Goal: Answer question/provide support: Share knowledge or assist other users

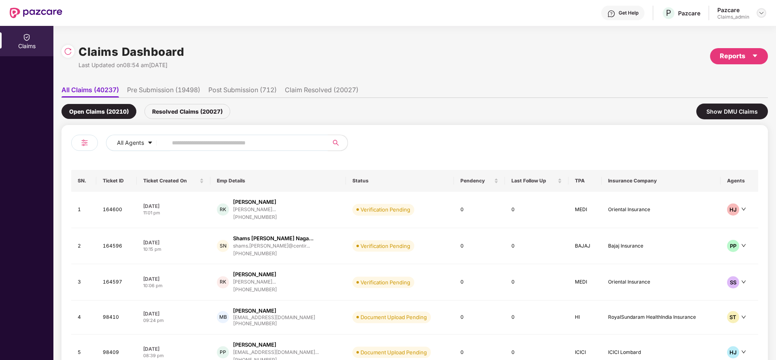
click at [762, 16] on img at bounding box center [761, 13] width 6 height 6
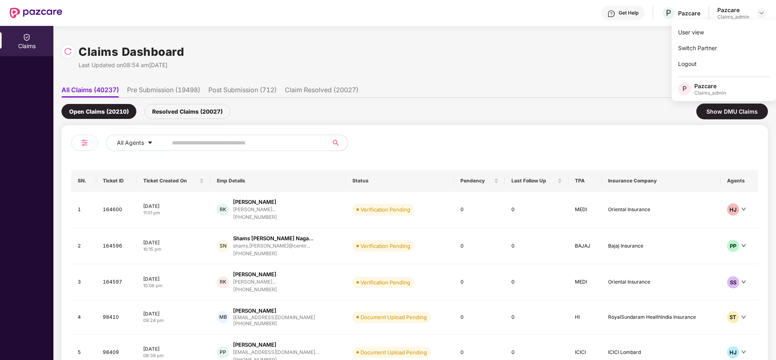
click at [258, 138] on input "text" at bounding box center [244, 143] width 145 height 12
paste input "**********"
type input "**********"
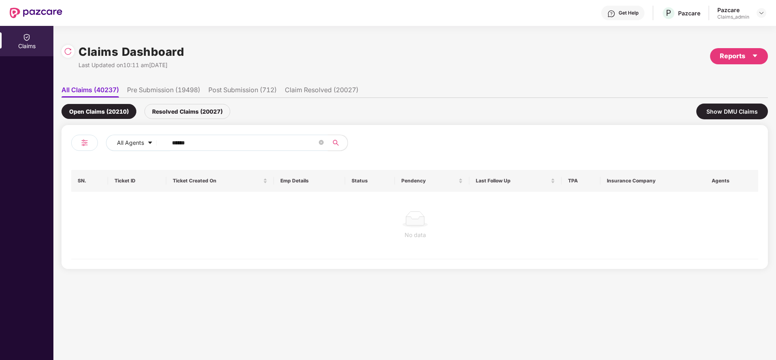
click at [176, 106] on div "Resolved Claims (20027)" at bounding box center [187, 111] width 86 height 15
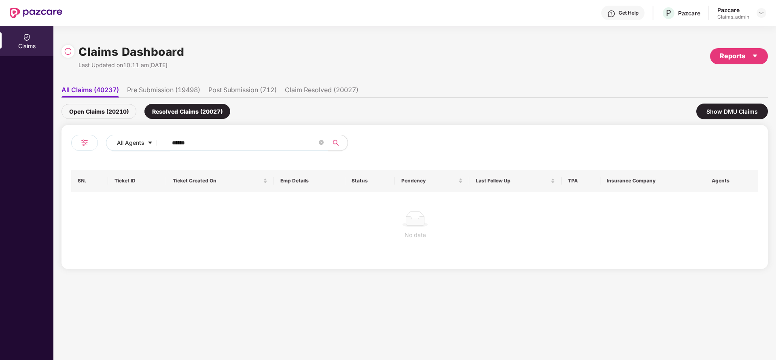
click at [232, 142] on input "******" at bounding box center [244, 143] width 145 height 12
type input "******"
click at [109, 112] on div "Open Claims (20210)" at bounding box center [98, 111] width 75 height 15
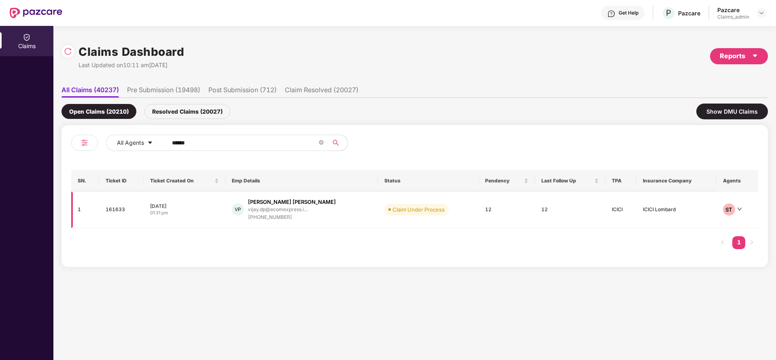
click at [276, 205] on div "[PERSON_NAME] [PERSON_NAME]" at bounding box center [292, 202] width 88 height 8
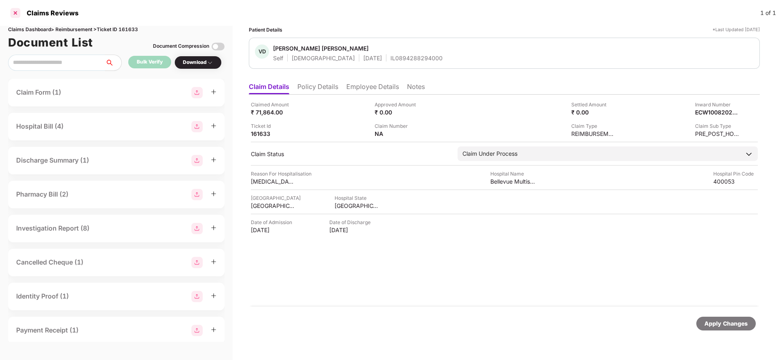
click at [15, 10] on div at bounding box center [15, 12] width 13 height 13
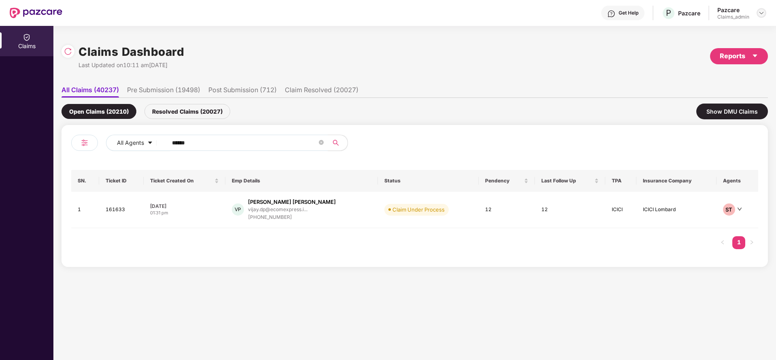
click at [762, 12] on img at bounding box center [761, 13] width 6 height 6
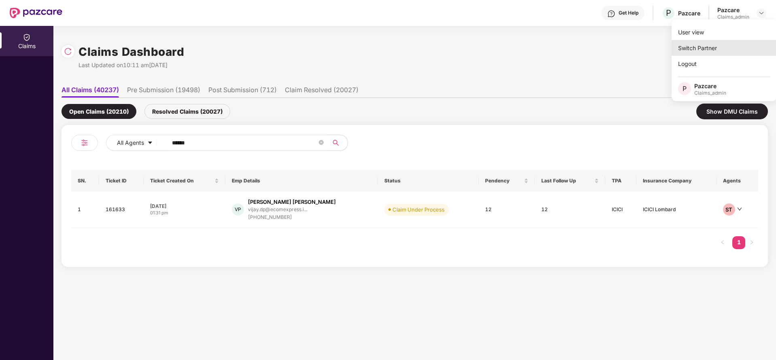
click at [701, 43] on div "Switch Partner" at bounding box center [723, 48] width 105 height 16
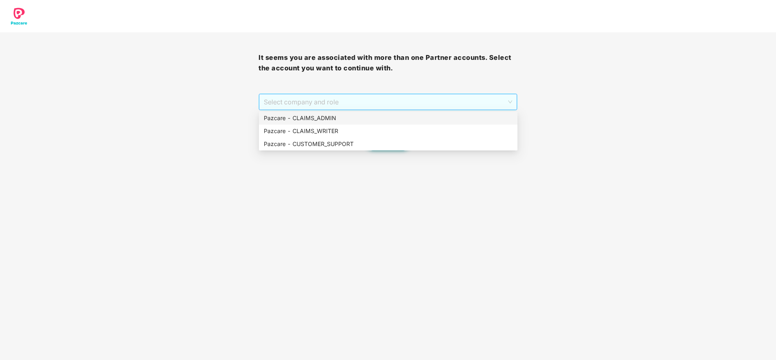
click at [420, 101] on span "Select company and role" at bounding box center [388, 101] width 248 height 15
click at [345, 142] on div "Pazcare - CUSTOMER_SUPPORT" at bounding box center [388, 144] width 249 height 9
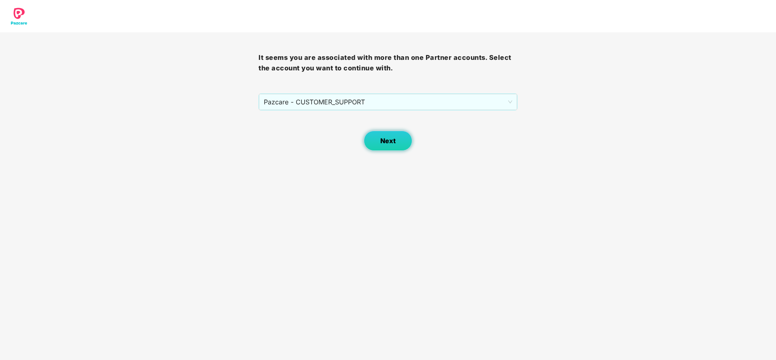
click at [390, 143] on span "Next" at bounding box center [387, 141] width 15 height 8
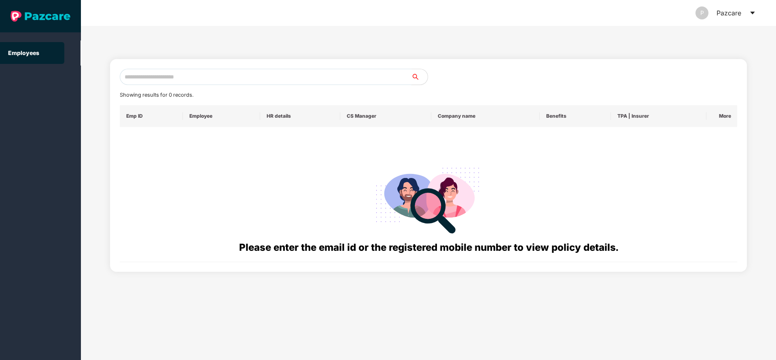
click at [285, 83] on input "text" at bounding box center [266, 77] width 292 height 16
paste input "**********"
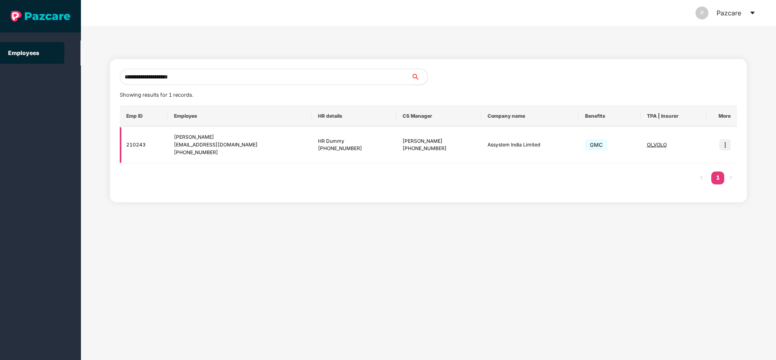
type input "**********"
click at [721, 147] on img at bounding box center [724, 144] width 11 height 11
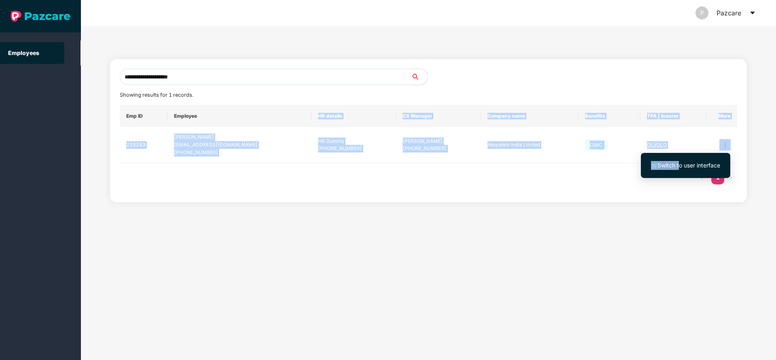
drag, startPoint x: 679, startPoint y: 163, endPoint x: 223, endPoint y: 109, distance: 459.5
click at [223, 109] on body "**********" at bounding box center [388, 180] width 776 height 360
click at [722, 141] on img at bounding box center [724, 144] width 11 height 11
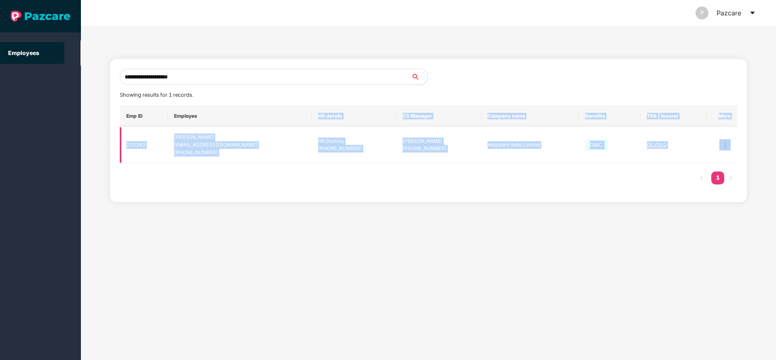
click at [727, 145] on img at bounding box center [724, 144] width 11 height 11
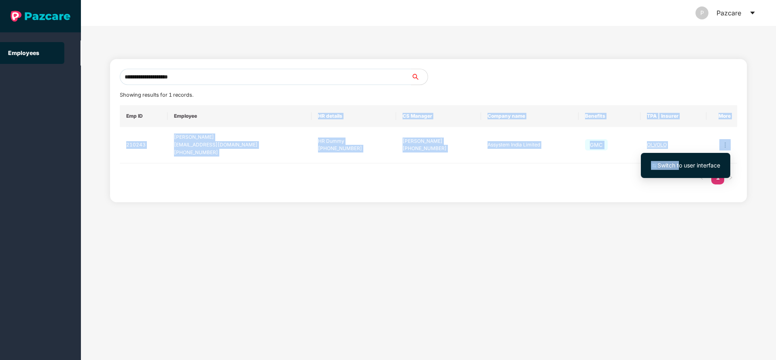
click at [669, 167] on span "Switch to user interface" at bounding box center [688, 165] width 63 height 7
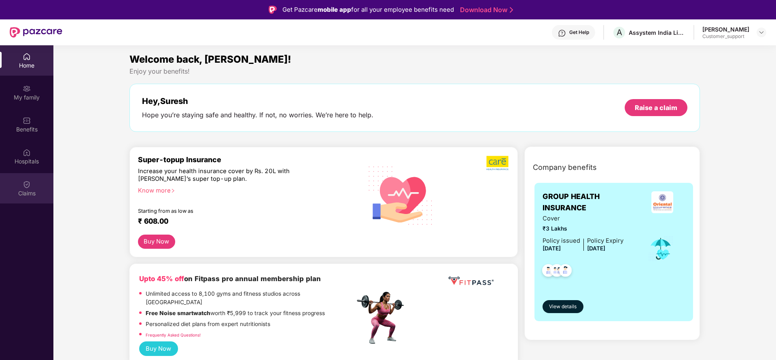
click at [13, 190] on div "Claims" at bounding box center [26, 193] width 53 height 8
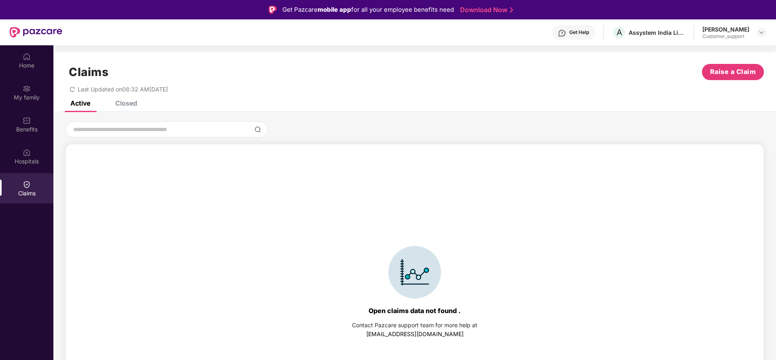
click at [132, 101] on div "Closed" at bounding box center [126, 103] width 22 height 8
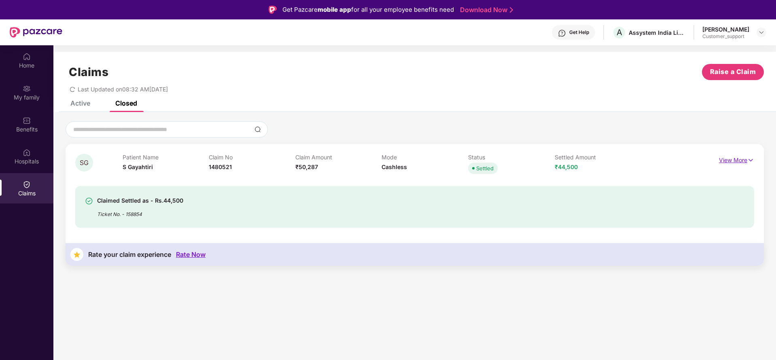
click at [752, 162] on img at bounding box center [750, 160] width 7 height 9
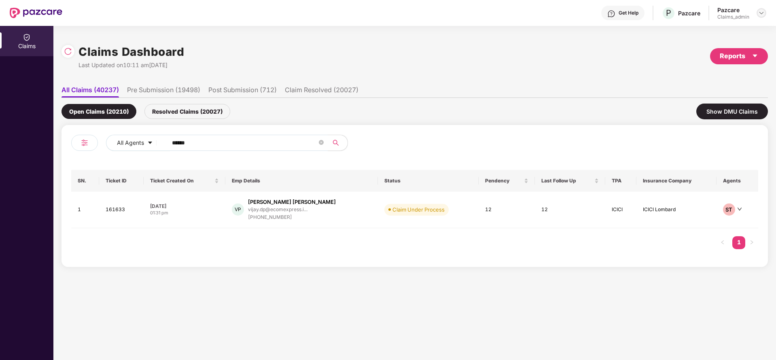
click at [762, 12] on img at bounding box center [761, 13] width 6 height 6
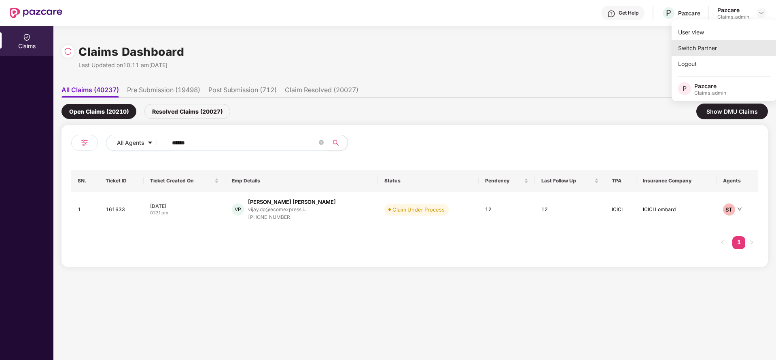
click at [711, 50] on div "Switch Partner" at bounding box center [723, 48] width 105 height 16
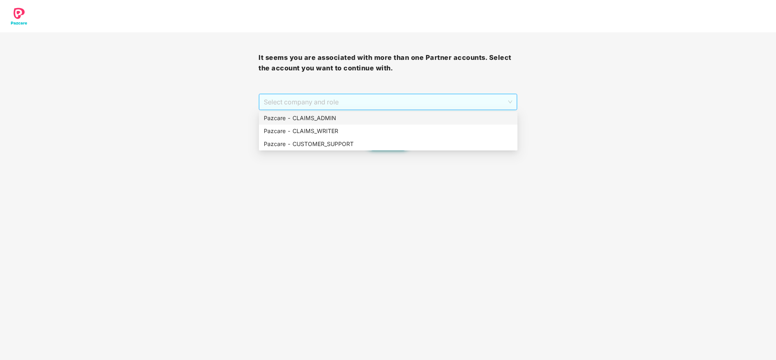
click at [410, 102] on span "Select company and role" at bounding box center [388, 101] width 248 height 15
click at [330, 147] on div "Pazcare - CUSTOMER_SUPPORT" at bounding box center [388, 144] width 249 height 9
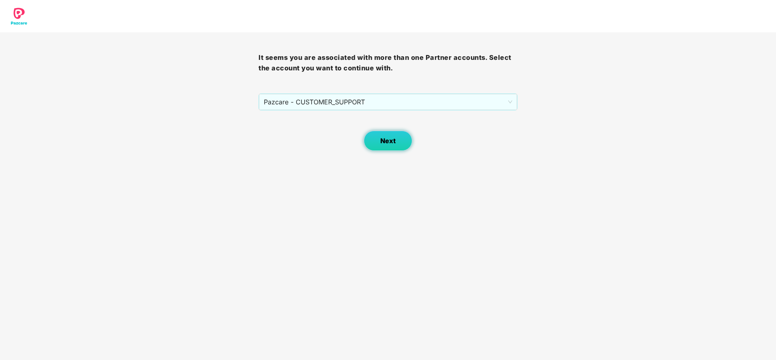
click at [378, 145] on button "Next" at bounding box center [388, 141] width 49 height 20
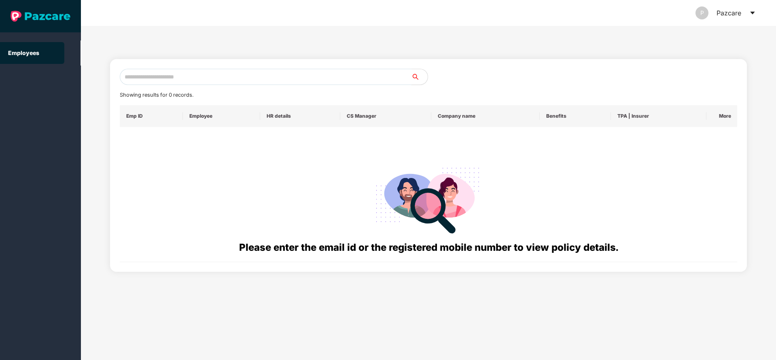
paste input "**********"
click at [257, 80] on input "**********" at bounding box center [266, 77] width 292 height 16
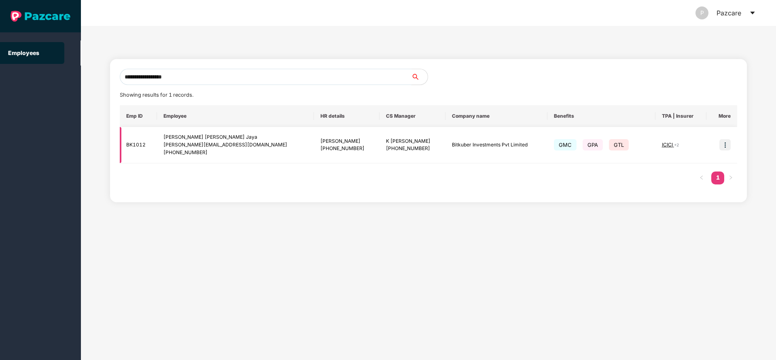
type input "**********"
click at [727, 140] on img at bounding box center [724, 144] width 11 height 11
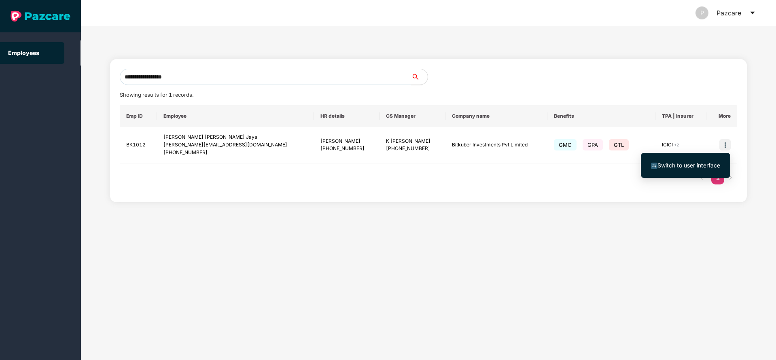
click at [689, 168] on span "Switch to user interface" at bounding box center [688, 165] width 63 height 7
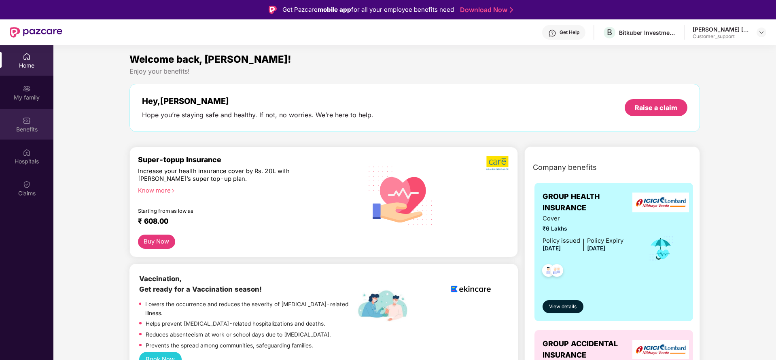
click at [18, 122] on div "Benefits" at bounding box center [26, 124] width 53 height 30
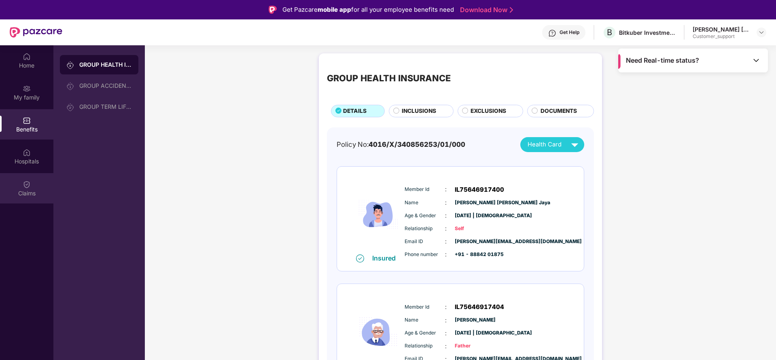
click at [18, 195] on div "Claims" at bounding box center [26, 193] width 53 height 8
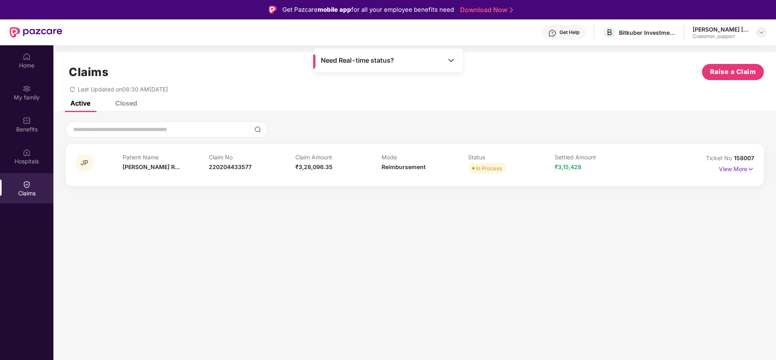
click at [760, 30] on img at bounding box center [761, 32] width 6 height 6
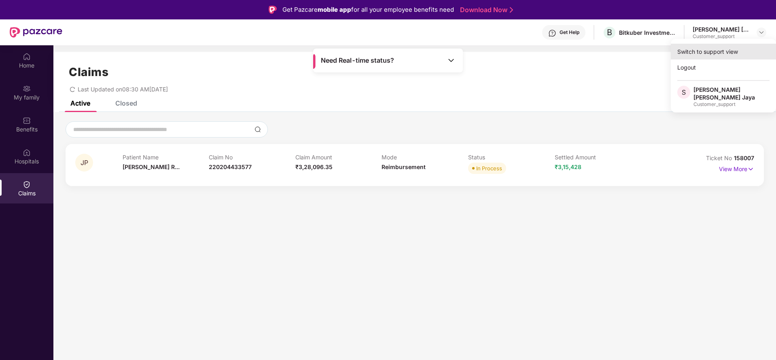
click at [719, 46] on div "Switch to support view" at bounding box center [723, 52] width 105 height 16
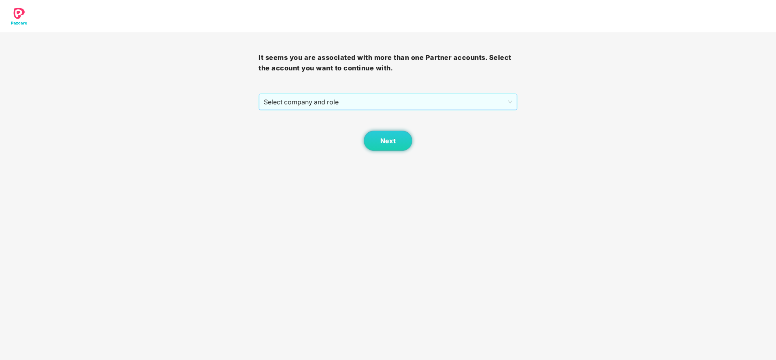
click at [355, 106] on span "Select company and role" at bounding box center [388, 101] width 248 height 15
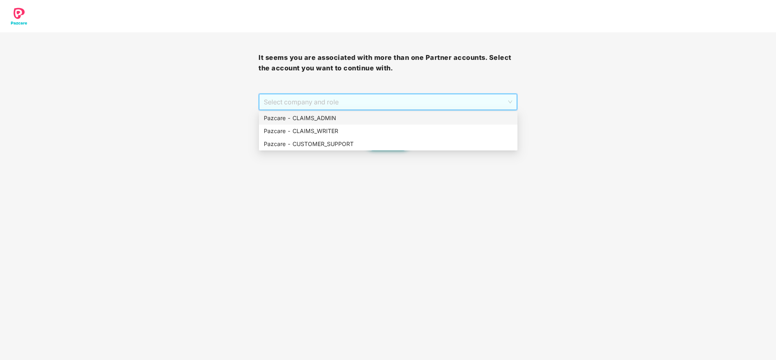
click at [354, 121] on div "Pazcare - CLAIMS_ADMIN" at bounding box center [388, 118] width 249 height 9
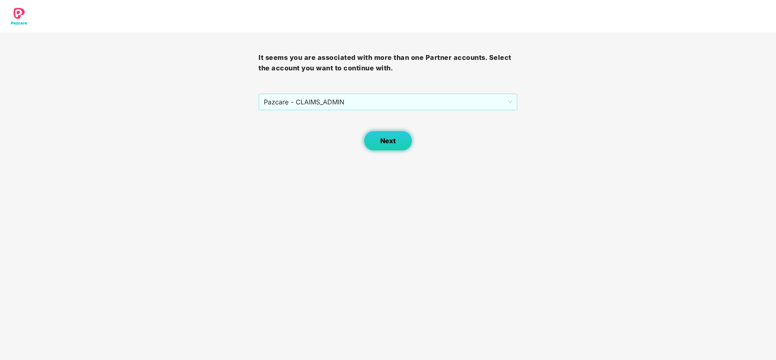
click at [387, 137] on span "Next" at bounding box center [387, 141] width 15 height 8
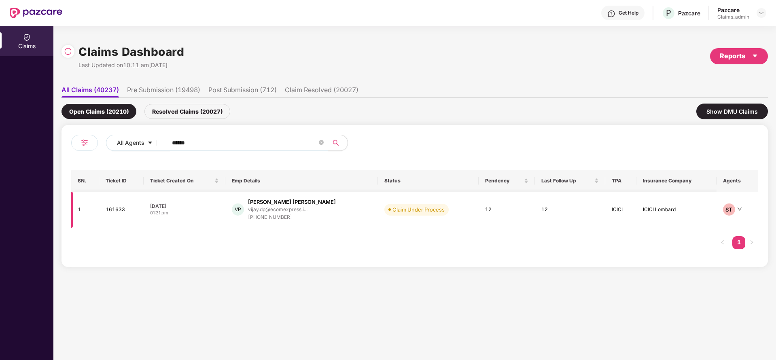
click at [276, 198] on div "[PERSON_NAME] [PERSON_NAME]" at bounding box center [292, 202] width 88 height 8
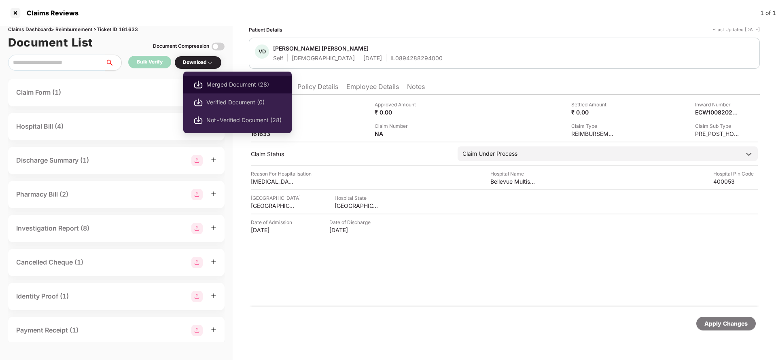
click at [218, 84] on span "Merged Document (28)" at bounding box center [243, 84] width 75 height 9
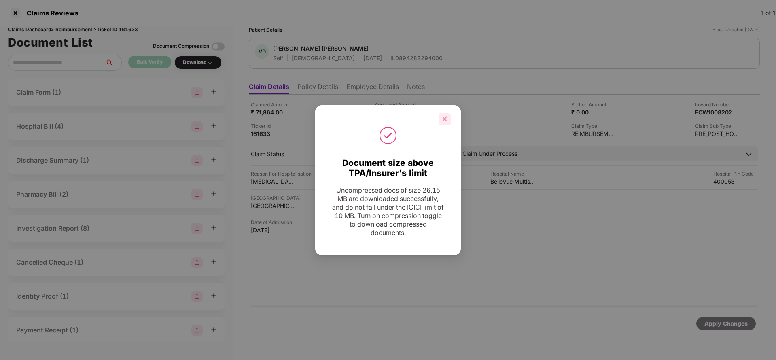
click at [444, 114] on div at bounding box center [444, 119] width 12 height 12
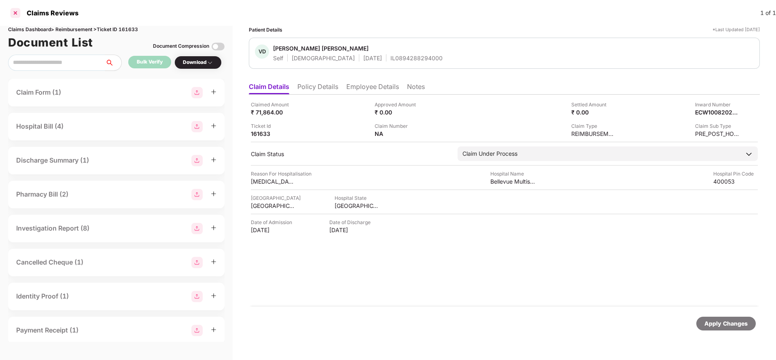
click at [14, 17] on div at bounding box center [15, 12] width 13 height 13
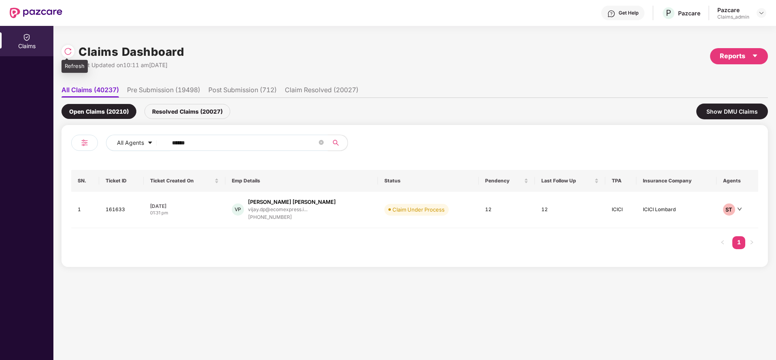
click at [65, 48] on img at bounding box center [68, 51] width 8 height 8
click at [298, 207] on div "vijay.dp@ecomexpress.i..." at bounding box center [277, 209] width 59 height 5
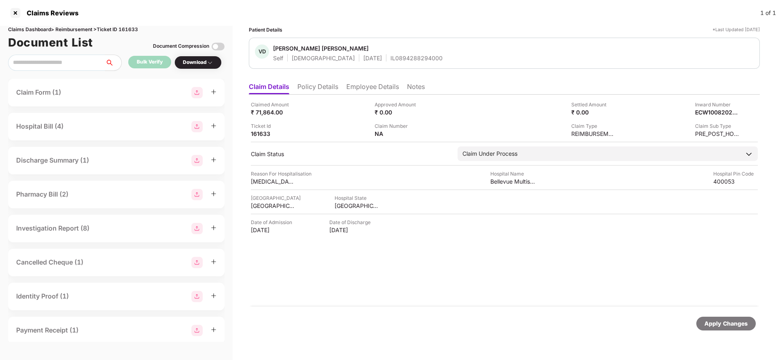
click at [379, 83] on li "Employee Details" at bounding box center [372, 89] width 53 height 12
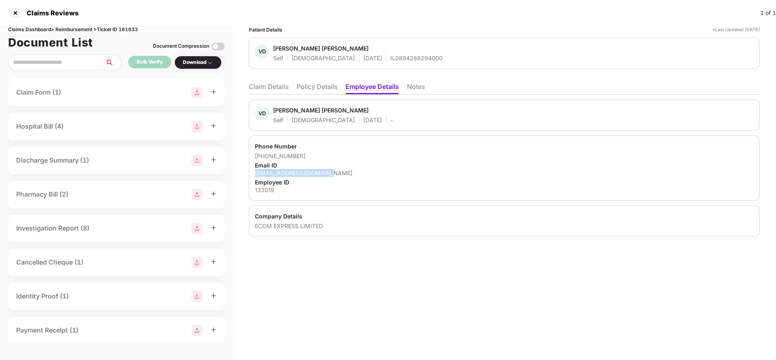
drag, startPoint x: 253, startPoint y: 173, endPoint x: 343, endPoint y: 174, distance: 90.2
click at [343, 174] on div "Phone Number +917710988628 Email ID vijay.dp@ecomexpress.in Employee ID 133019" at bounding box center [504, 168] width 511 height 65
copy div "vijay.dp@ecomexpress.in"
click at [17, 15] on div at bounding box center [15, 12] width 13 height 13
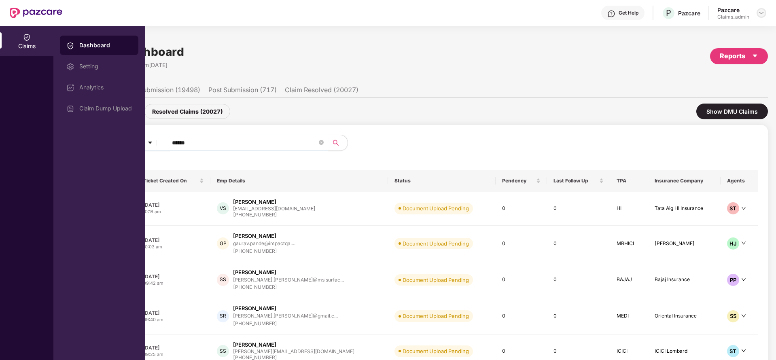
click at [760, 11] on img at bounding box center [761, 13] width 6 height 6
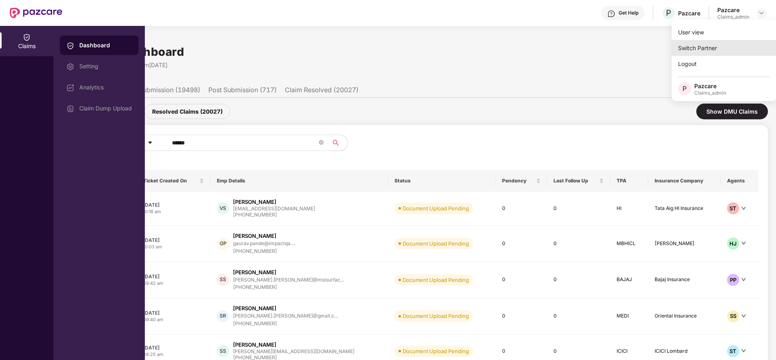
click at [699, 49] on div "Switch Partner" at bounding box center [723, 48] width 105 height 16
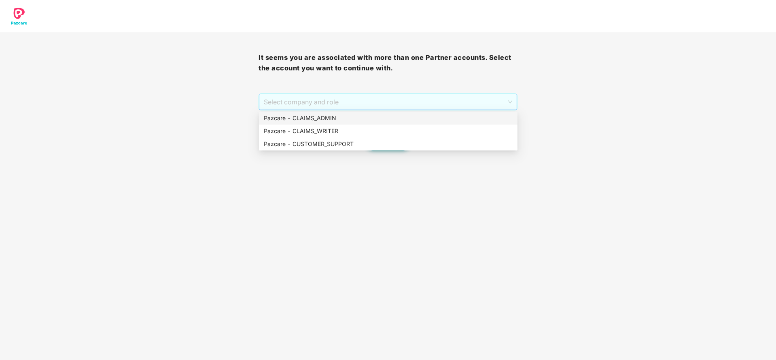
click at [419, 109] on span "Select company and role" at bounding box center [388, 101] width 248 height 15
click at [357, 144] on div "Pazcare - CUSTOMER_SUPPORT" at bounding box center [388, 144] width 249 height 9
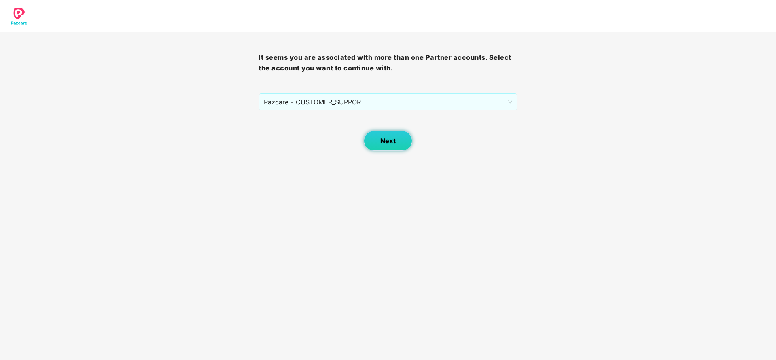
click at [381, 140] on span "Next" at bounding box center [387, 141] width 15 height 8
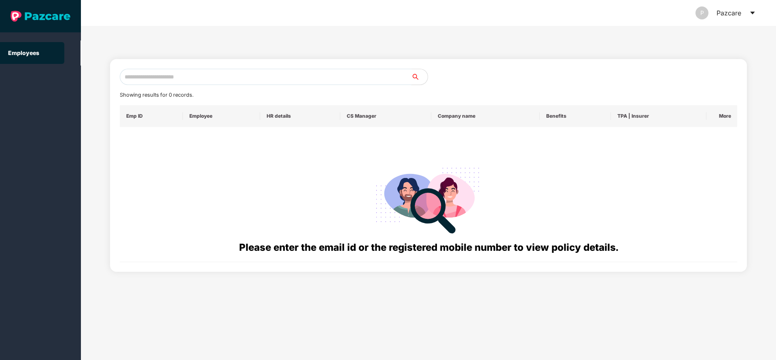
click at [283, 75] on input "text" at bounding box center [266, 77] width 292 height 16
paste input "**********"
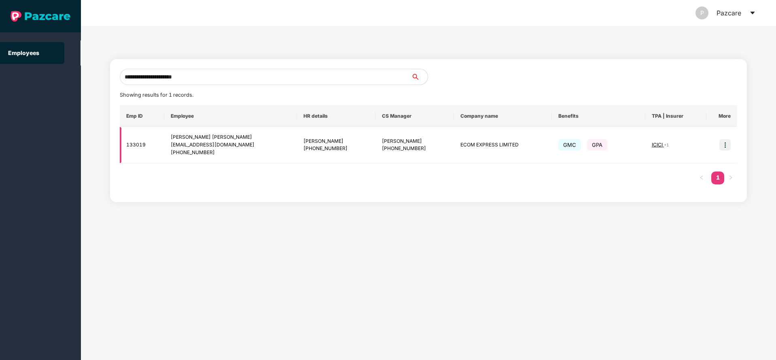
type input "**********"
click at [719, 140] on img at bounding box center [724, 144] width 11 height 11
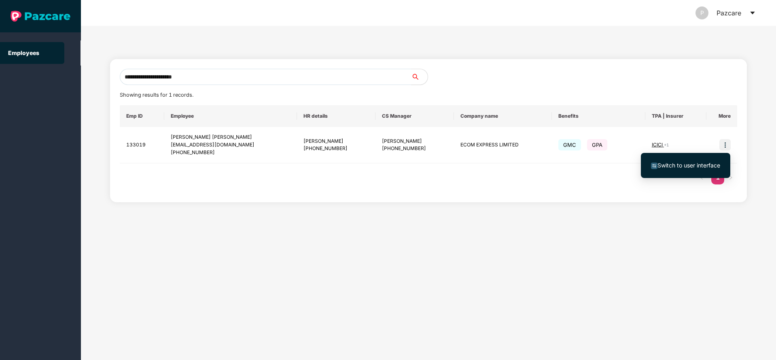
click at [686, 164] on span "Switch to user interface" at bounding box center [688, 165] width 63 height 7
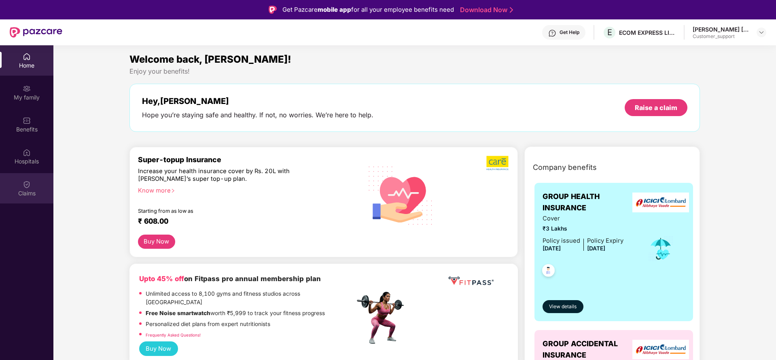
click at [26, 195] on div "Claims" at bounding box center [26, 193] width 53 height 8
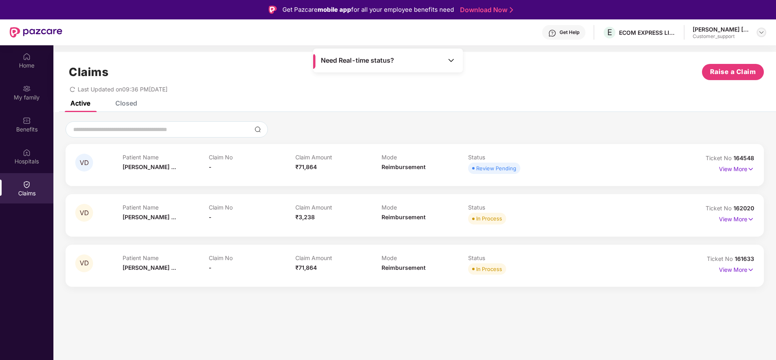
click at [761, 34] on img at bounding box center [761, 32] width 6 height 6
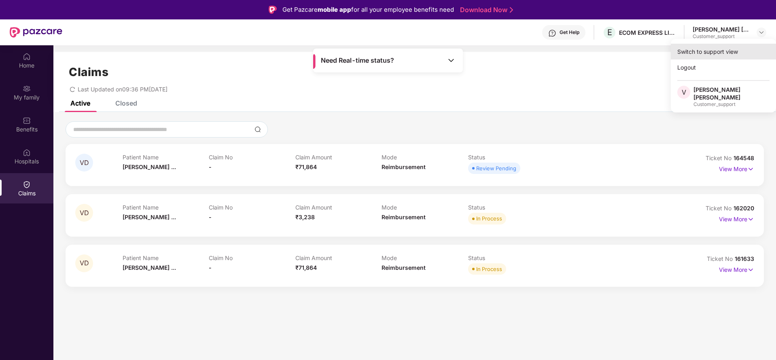
click at [698, 56] on div "Switch to support view" at bounding box center [723, 52] width 105 height 16
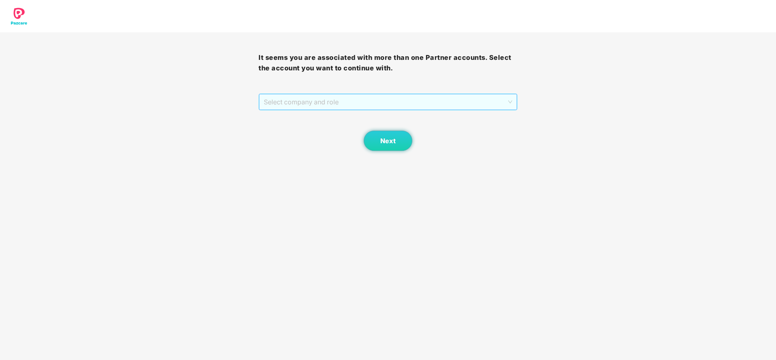
click at [297, 104] on span "Select company and role" at bounding box center [388, 101] width 248 height 15
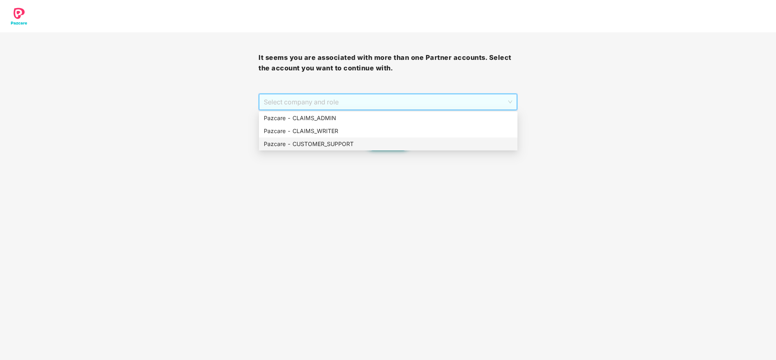
click at [322, 142] on div "Pazcare - CUSTOMER_SUPPORT" at bounding box center [388, 144] width 249 height 9
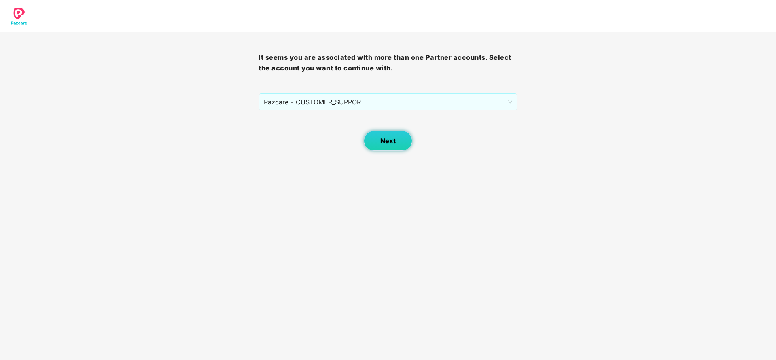
click at [392, 150] on button "Next" at bounding box center [388, 141] width 49 height 20
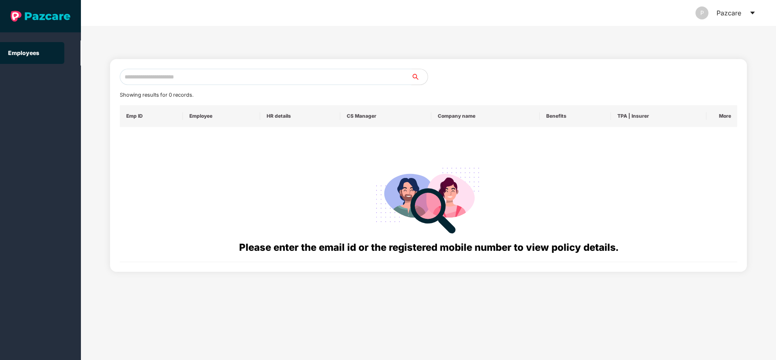
click at [294, 83] on input "text" at bounding box center [266, 77] width 292 height 16
paste input "**********"
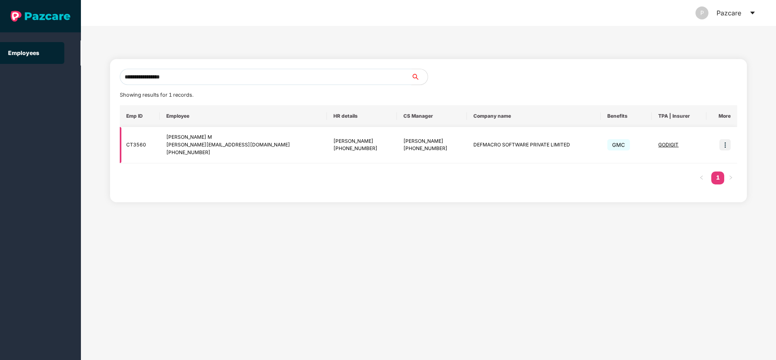
type input "**********"
click at [722, 148] on img at bounding box center [724, 144] width 11 height 11
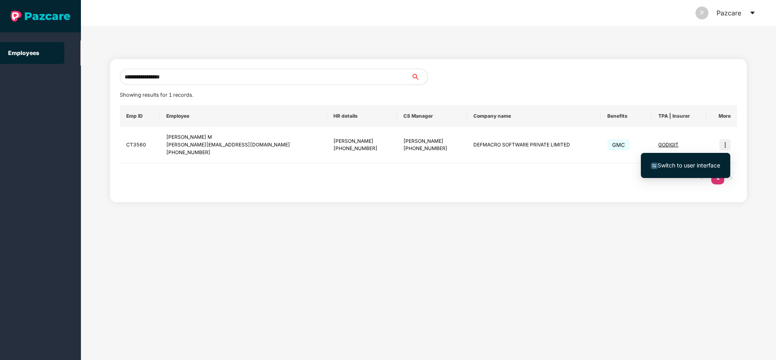
click at [660, 167] on span "Switch to user interface" at bounding box center [688, 165] width 63 height 7
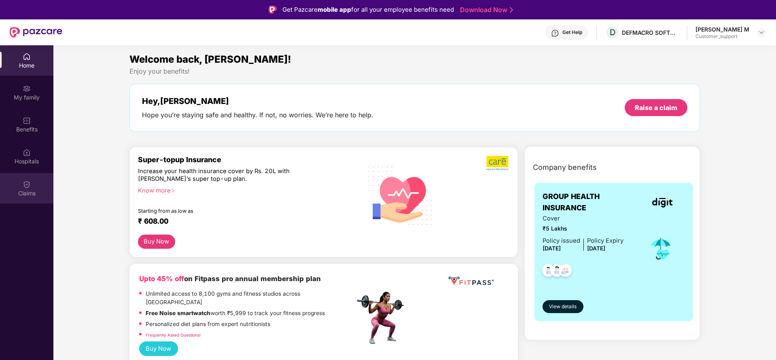
click at [20, 181] on div "Claims" at bounding box center [26, 188] width 53 height 30
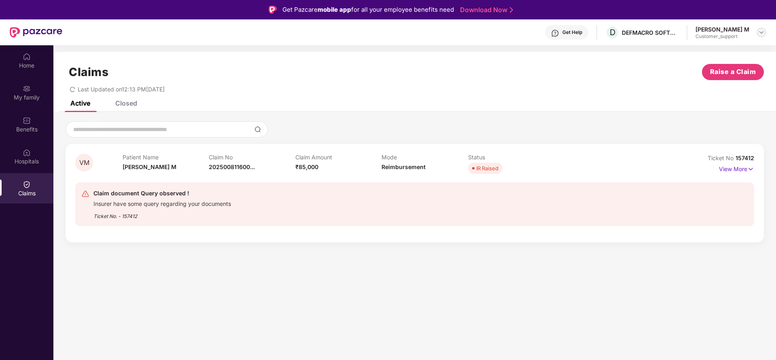
click at [759, 30] on img at bounding box center [761, 32] width 6 height 6
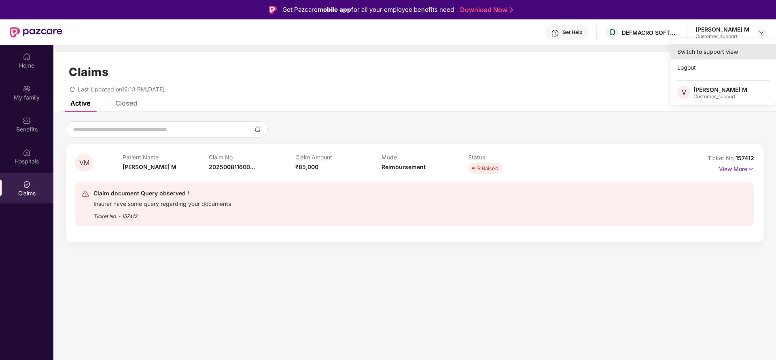
click at [723, 53] on div "Switch to support view" at bounding box center [723, 52] width 105 height 16
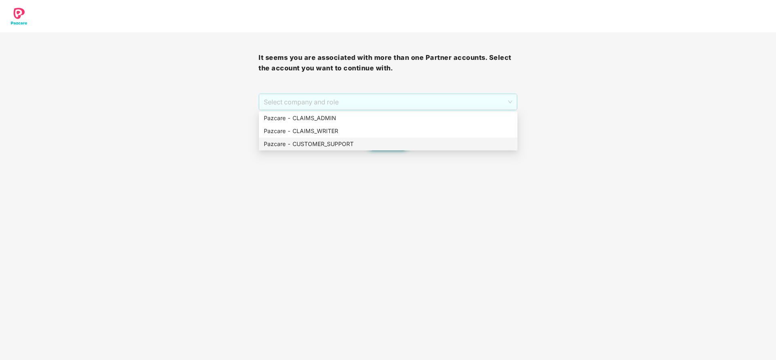
drag, startPoint x: 409, startPoint y: 101, endPoint x: 364, endPoint y: 140, distance: 59.9
click at [364, 140] on body "It seems you are associated with more than one Partner accounts. Select the acc…" at bounding box center [388, 180] width 776 height 360
click at [364, 140] on div "Pazcare - CUSTOMER_SUPPORT" at bounding box center [388, 144] width 249 height 9
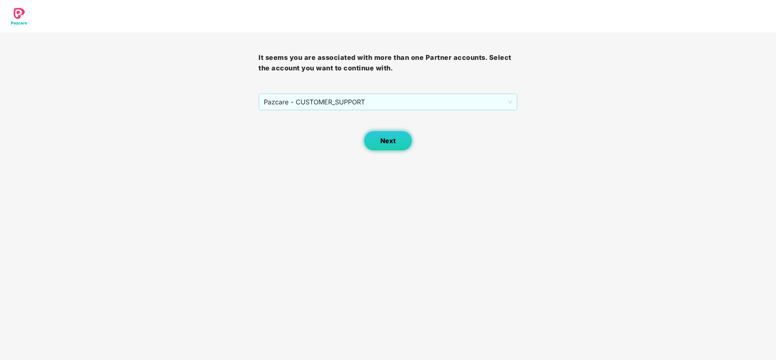
click at [390, 139] on span "Next" at bounding box center [387, 141] width 15 height 8
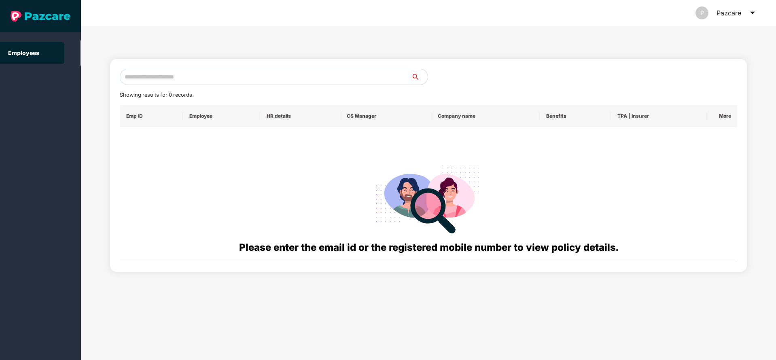
click at [259, 78] on input "text" at bounding box center [266, 77] width 292 height 16
paste input "**********"
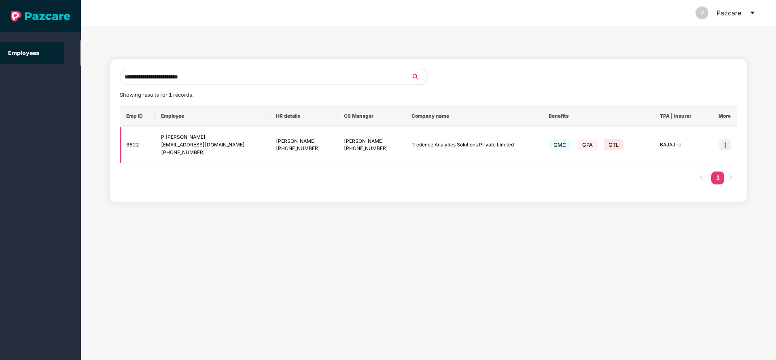
type input "**********"
click at [724, 143] on img at bounding box center [724, 144] width 11 height 11
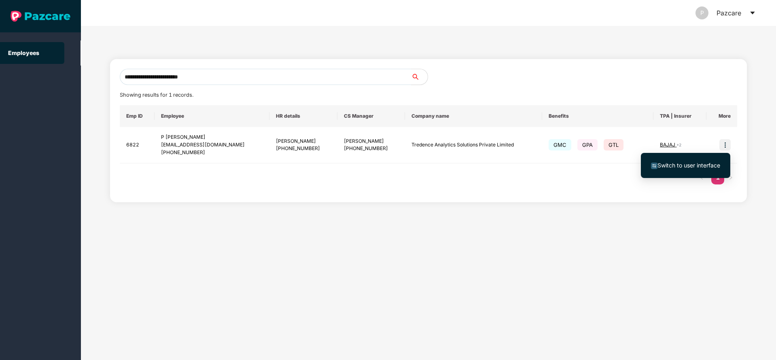
click at [674, 169] on span "Switch to user interface" at bounding box center [685, 165] width 69 height 9
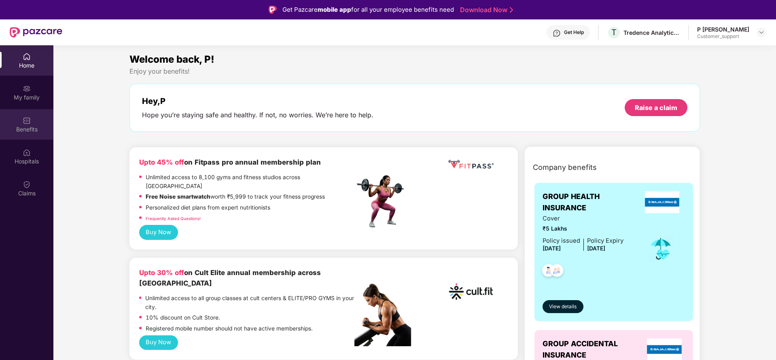
click at [28, 132] on div "Benefits" at bounding box center [26, 129] width 53 height 8
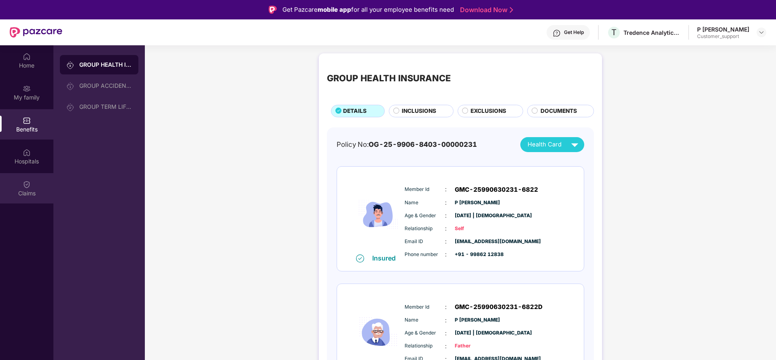
click at [25, 198] on div "Claims" at bounding box center [26, 188] width 53 height 30
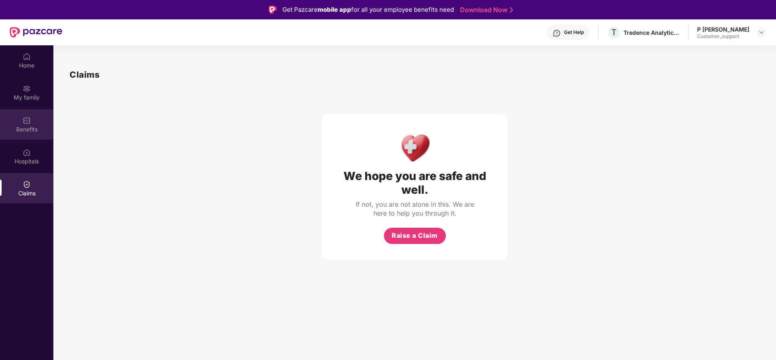
click at [29, 116] on img at bounding box center [27, 120] width 8 height 8
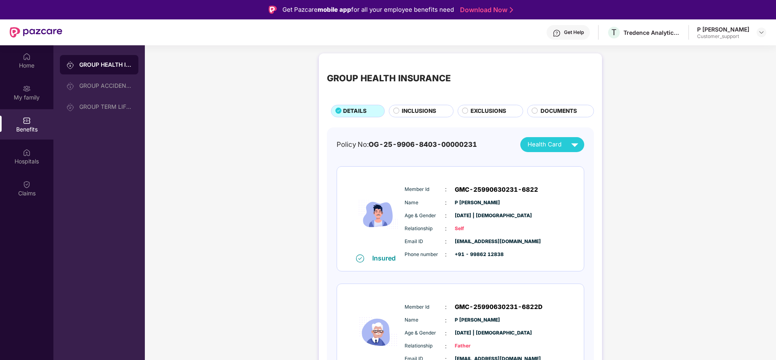
click at [491, 111] on span "EXCLUSIONS" at bounding box center [488, 111] width 36 height 9
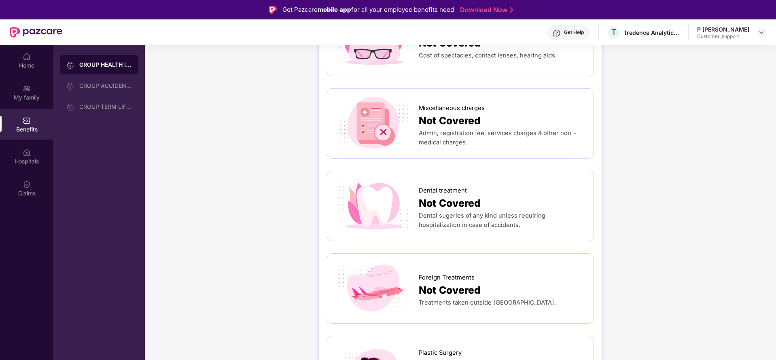
scroll to position [291, 0]
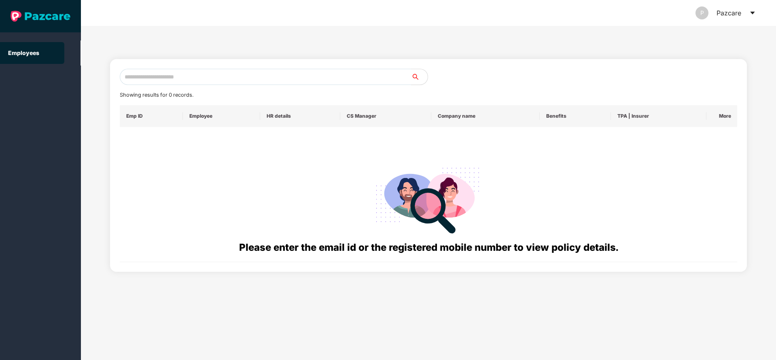
click at [751, 14] on icon "caret-down" at bounding box center [752, 13] width 6 height 6
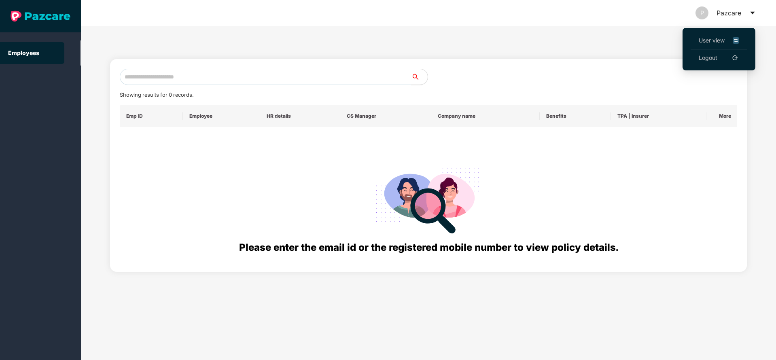
click at [698, 40] on li "User view" at bounding box center [718, 40] width 57 height 17
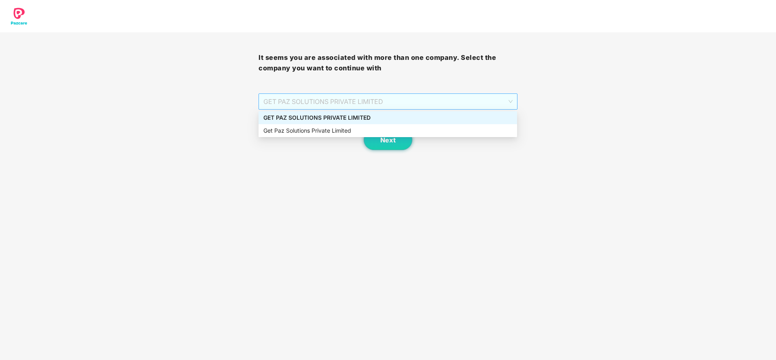
click at [370, 109] on span "GET PAZ SOLUTIONS PRIVATE LIMITED" at bounding box center [387, 101] width 249 height 15
click at [346, 121] on div "GET PAZ SOLUTIONS PRIVATE LIMITED" at bounding box center [387, 117] width 249 height 9
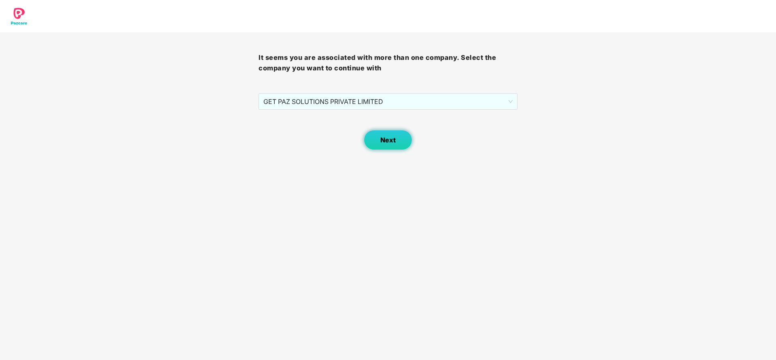
click at [395, 135] on button "Next" at bounding box center [388, 140] width 49 height 20
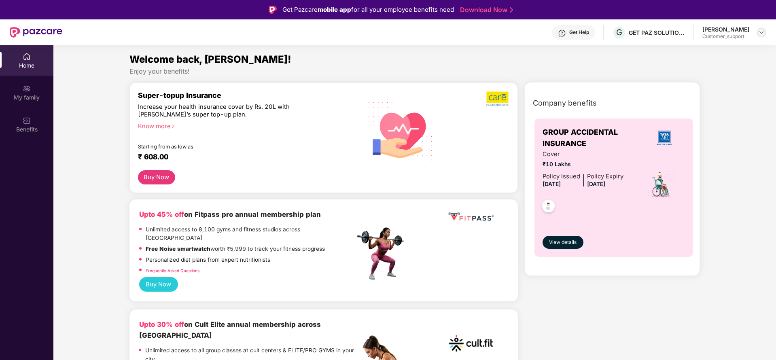
click at [762, 32] on img at bounding box center [761, 32] width 6 height 6
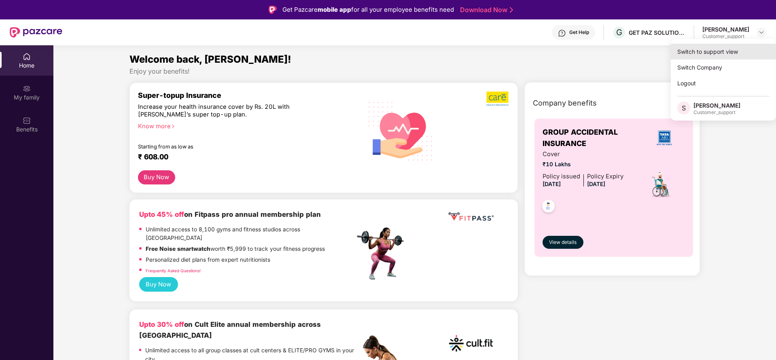
click at [719, 49] on div "Switch to support view" at bounding box center [723, 52] width 105 height 16
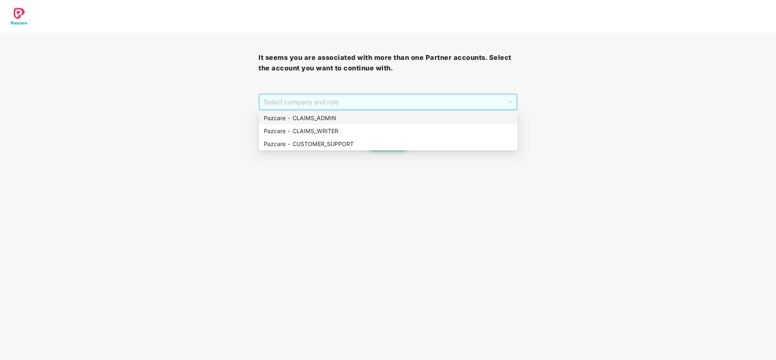
click at [336, 98] on span "Select company and role" at bounding box center [388, 101] width 248 height 15
click at [311, 118] on div "Pazcare - CLAIMS_ADMIN" at bounding box center [388, 118] width 249 height 9
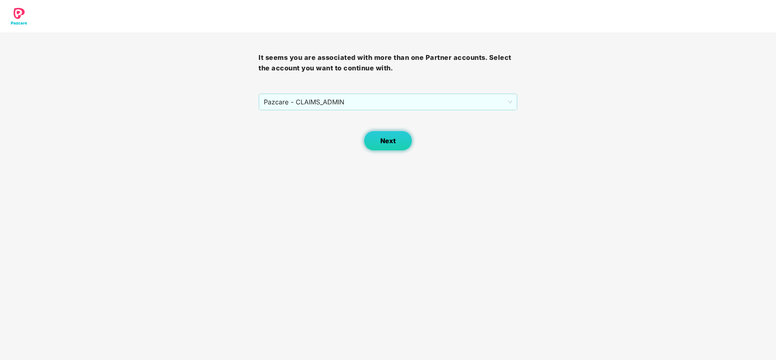
click at [394, 131] on button "Next" at bounding box center [388, 141] width 49 height 20
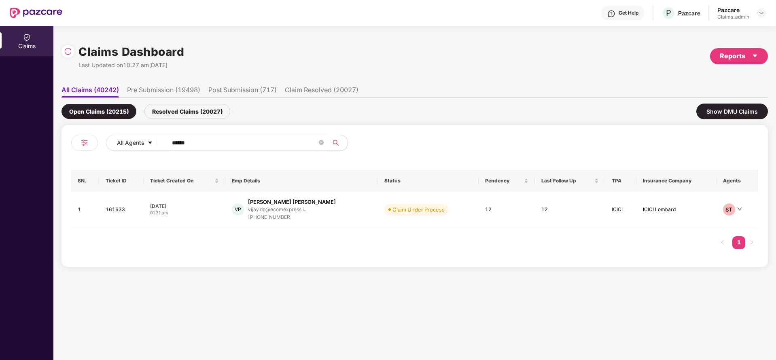
click at [219, 142] on input "******" at bounding box center [244, 143] width 145 height 12
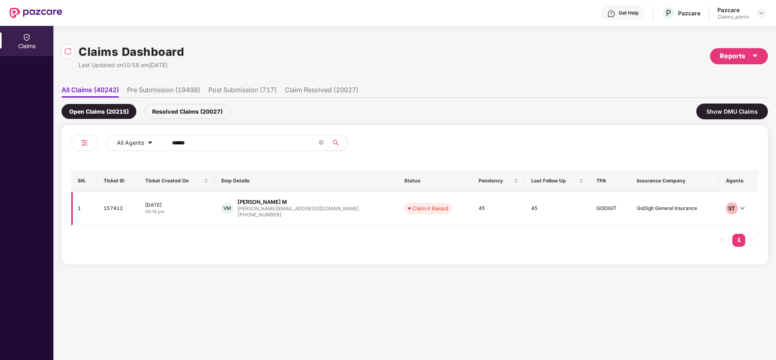
type input "******"
click at [277, 202] on div "[PERSON_NAME] M" at bounding box center [261, 202] width 49 height 8
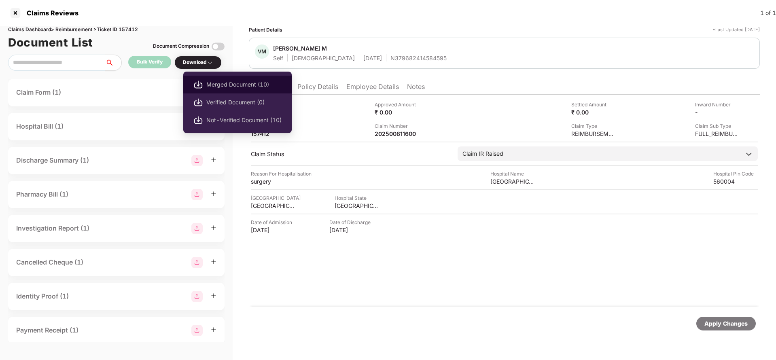
click at [219, 79] on li "Merged Document (10)" at bounding box center [237, 85] width 108 height 18
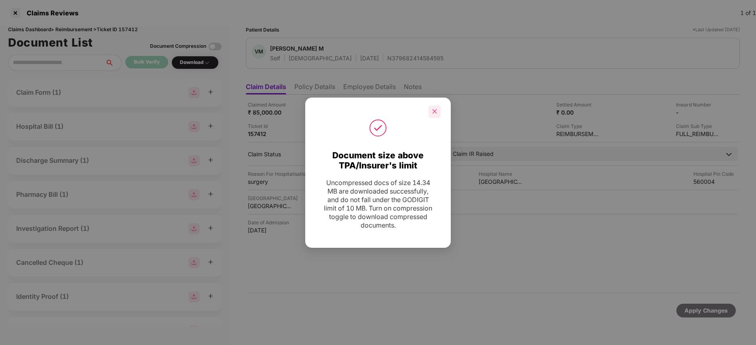
click at [434, 108] on icon "close" at bounding box center [435, 111] width 6 height 6
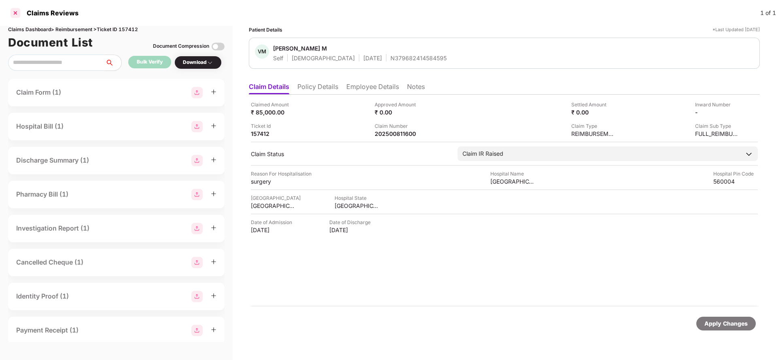
click at [17, 12] on div at bounding box center [15, 12] width 13 height 13
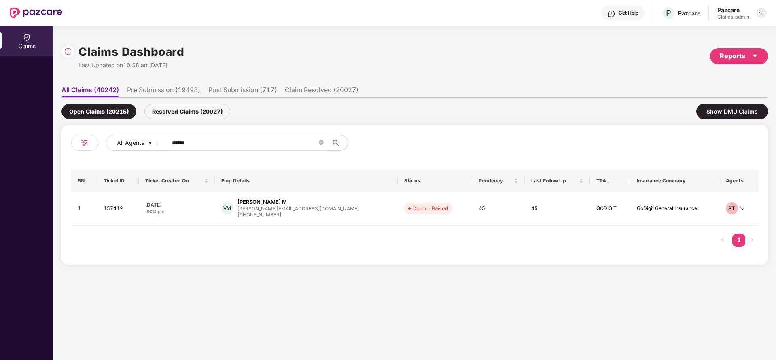
click at [762, 14] on img at bounding box center [761, 13] width 6 height 6
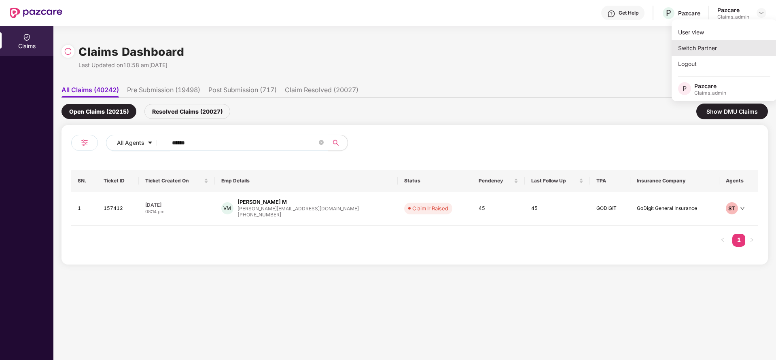
click at [722, 52] on div "Switch Partner" at bounding box center [723, 48] width 105 height 16
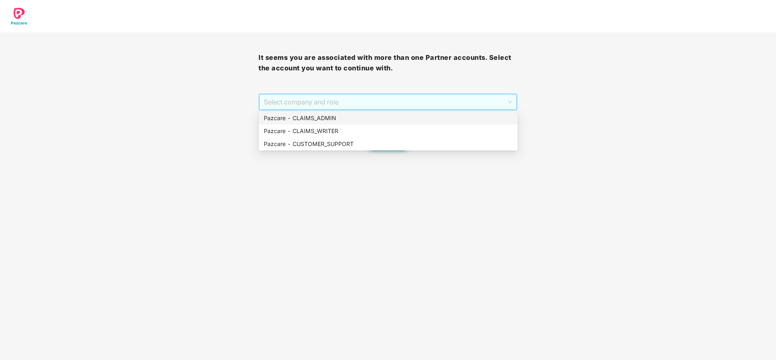
click at [357, 109] on span "Select company and role" at bounding box center [388, 101] width 248 height 15
click at [331, 142] on div "Pazcare - CUSTOMER_SUPPORT" at bounding box center [388, 144] width 249 height 9
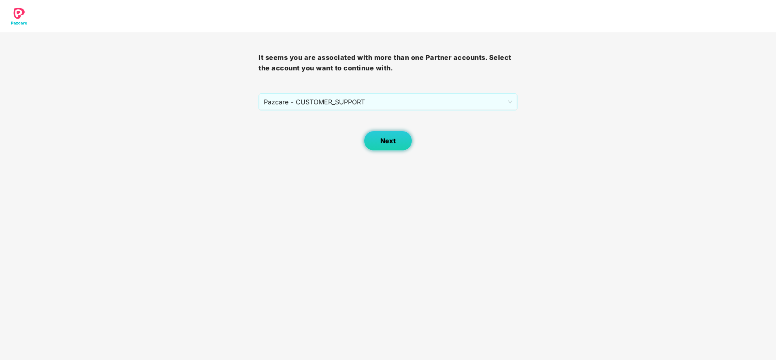
click at [386, 144] on span "Next" at bounding box center [387, 141] width 15 height 8
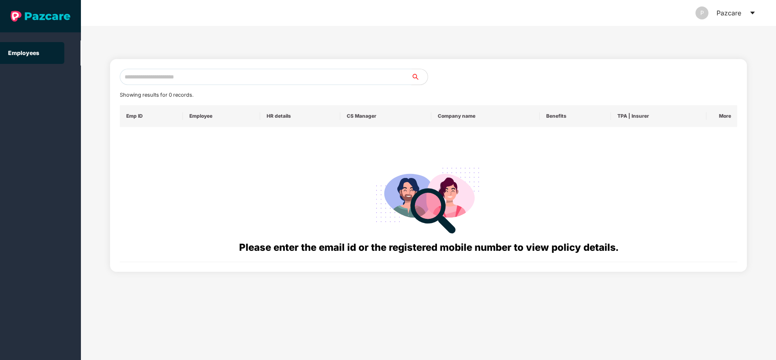
paste input "**********"
click at [316, 80] on input "text" at bounding box center [266, 77] width 292 height 16
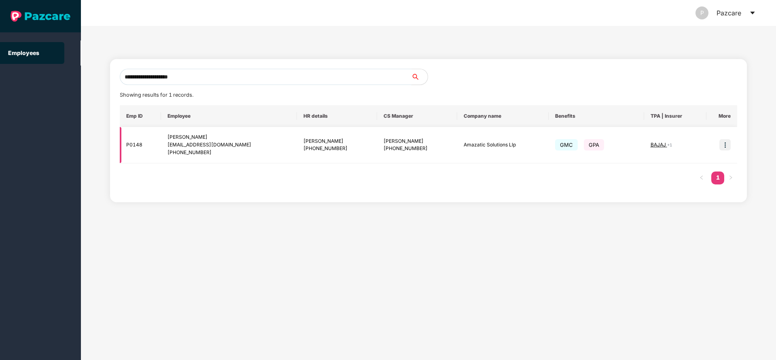
type input "**********"
click at [724, 141] on img at bounding box center [724, 144] width 11 height 11
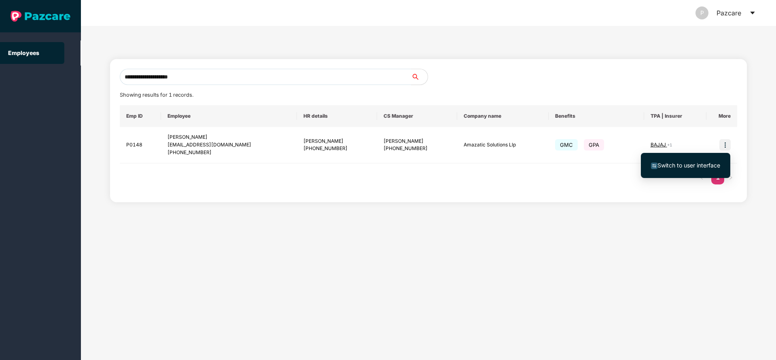
click at [665, 165] on span "Switch to user interface" at bounding box center [688, 165] width 63 height 7
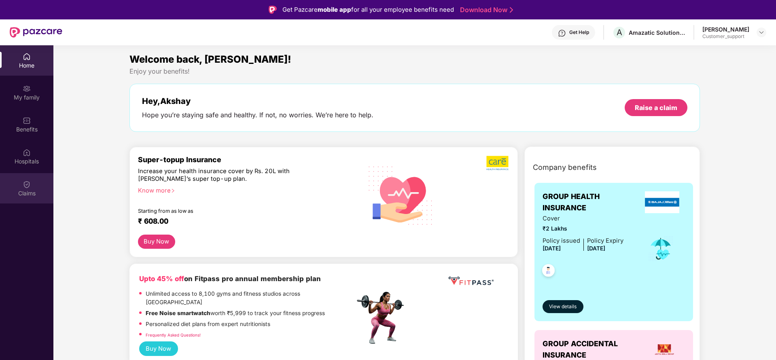
click at [23, 186] on img at bounding box center [27, 184] width 8 height 8
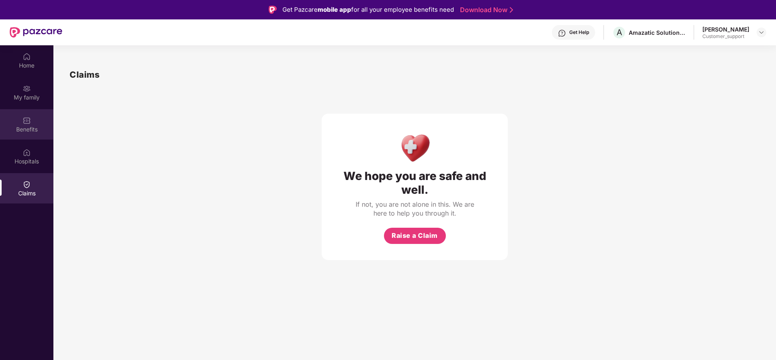
click at [25, 127] on div "Benefits" at bounding box center [26, 129] width 53 height 8
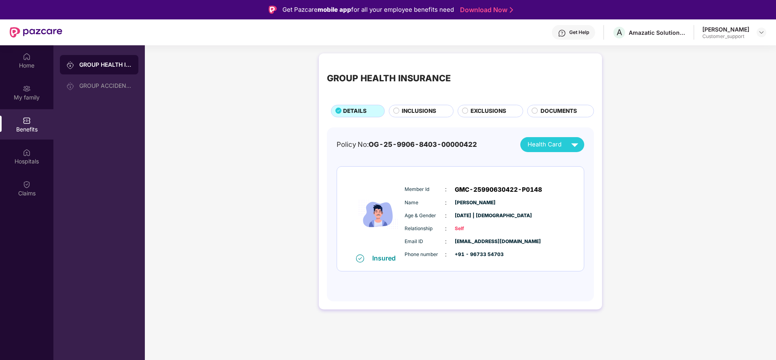
click at [421, 113] on span "INCLUSIONS" at bounding box center [419, 111] width 34 height 9
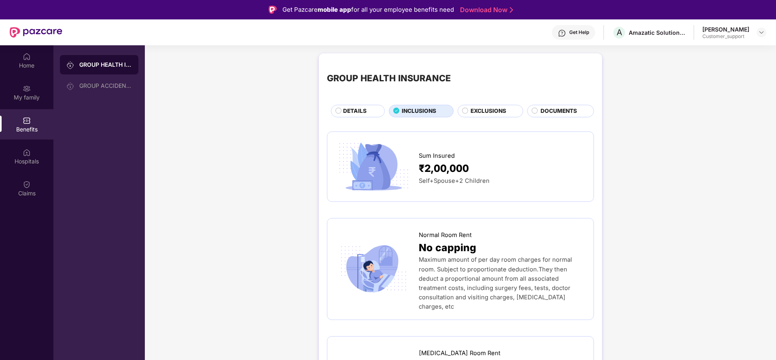
click at [490, 109] on span "EXCLUSIONS" at bounding box center [488, 111] width 36 height 9
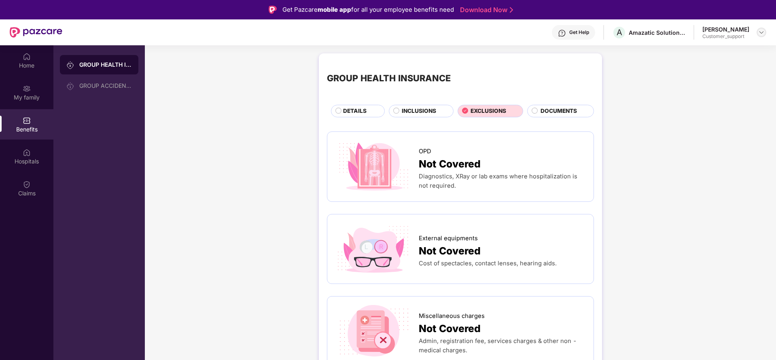
click at [759, 34] on img at bounding box center [761, 32] width 6 height 6
click at [734, 52] on div "Switch to support view" at bounding box center [723, 52] width 105 height 16
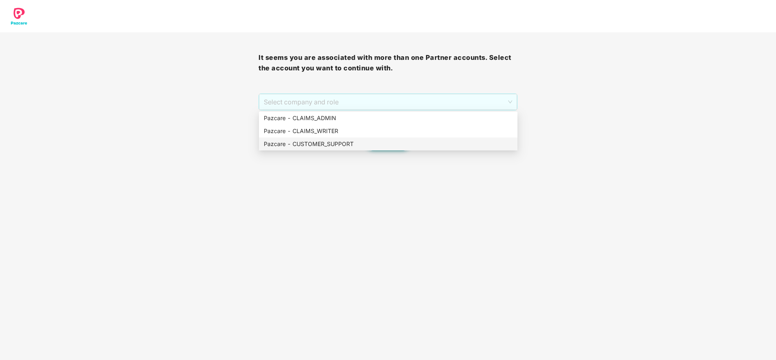
drag, startPoint x: 359, startPoint y: 106, endPoint x: 351, endPoint y: 140, distance: 35.2
click at [351, 140] on body "It seems you are associated with more than one Partner accounts. Select the acc…" at bounding box center [388, 180] width 776 height 360
click at [351, 140] on div "Pazcare - CUSTOMER_SUPPORT" at bounding box center [388, 144] width 249 height 9
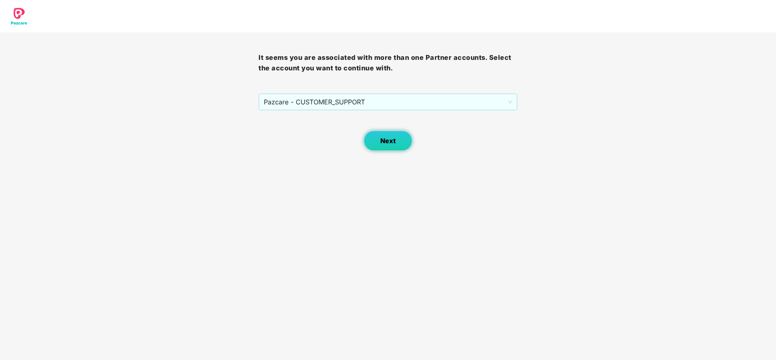
click at [399, 141] on button "Next" at bounding box center [388, 141] width 49 height 20
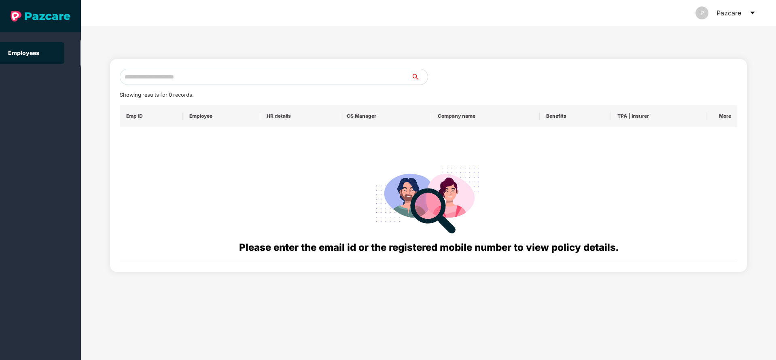
click at [256, 69] on input "text" at bounding box center [266, 77] width 292 height 16
paste input "**********"
drag, startPoint x: 218, startPoint y: 73, endPoint x: 104, endPoint y: 68, distance: 113.4
click at [104, 68] on div "**********" at bounding box center [428, 193] width 695 height 334
paste input "text"
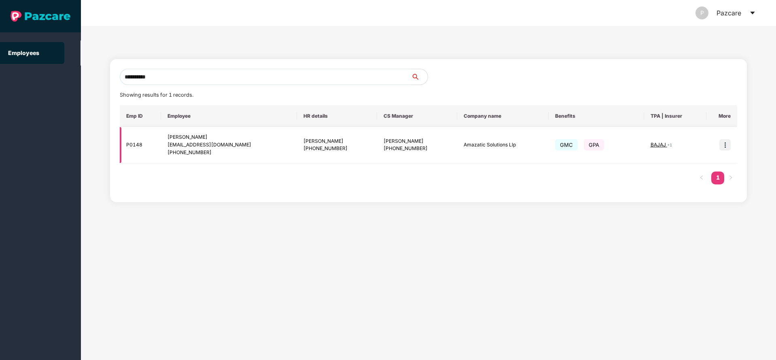
type input "**********"
click at [728, 144] on img at bounding box center [724, 144] width 11 height 11
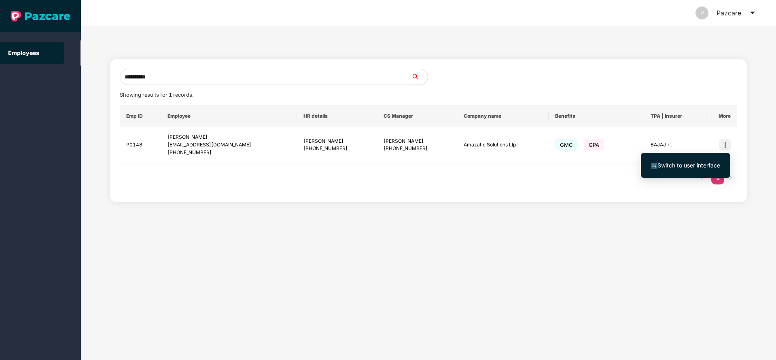
click at [693, 161] on span "Switch to user interface" at bounding box center [685, 165] width 69 height 9
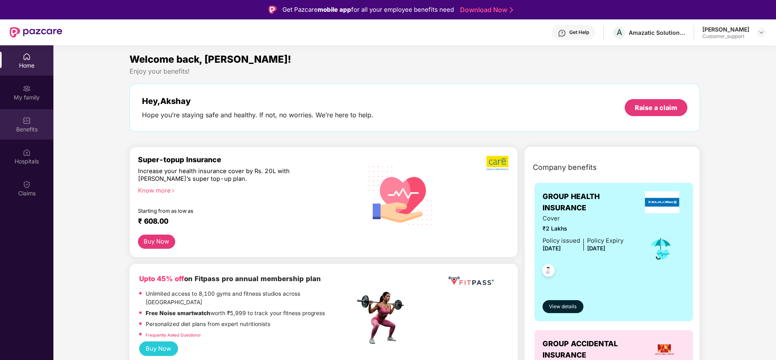
click at [6, 137] on div "Benefits" at bounding box center [26, 124] width 53 height 30
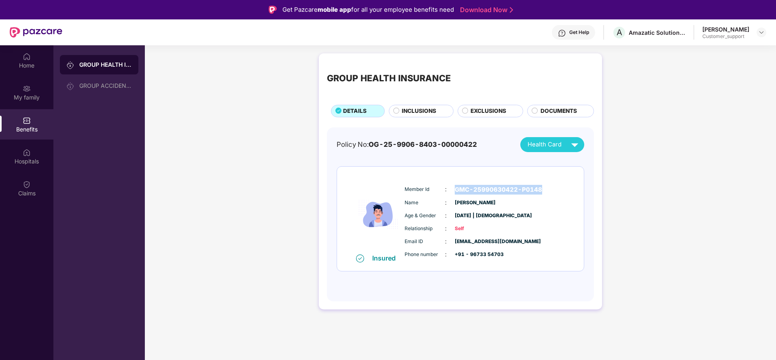
drag, startPoint x: 453, startPoint y: 188, endPoint x: 547, endPoint y: 185, distance: 93.9
click at [547, 185] on div "Member Id : GMC-25990630422-P0148" at bounding box center [485, 190] width 161 height 10
copy span "GMC-25990630422-P0148"
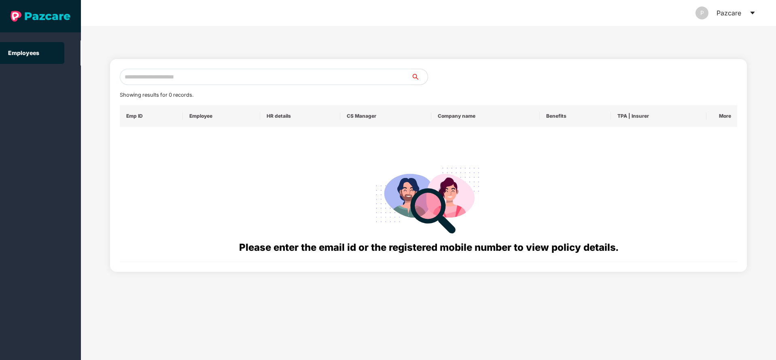
click at [752, 10] on icon "caret-down" at bounding box center [752, 13] width 6 height 6
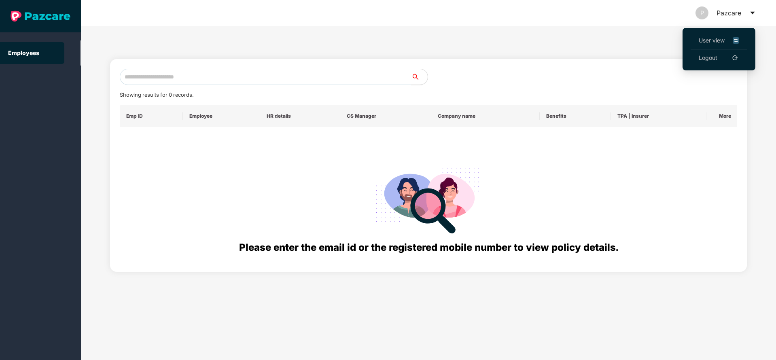
click at [714, 34] on li "User view" at bounding box center [718, 40] width 57 height 17
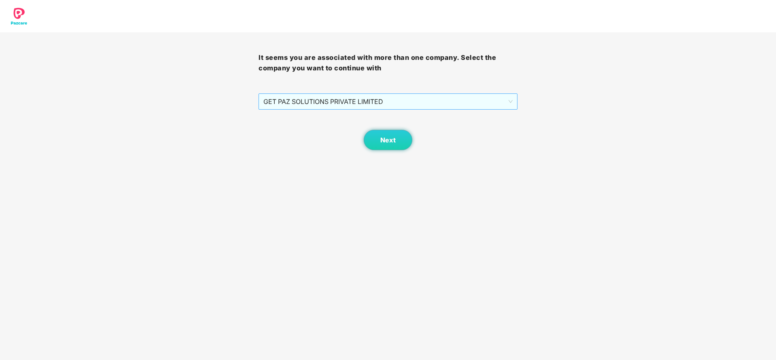
click at [375, 101] on span "GET PAZ SOLUTIONS PRIVATE LIMITED" at bounding box center [387, 101] width 249 height 15
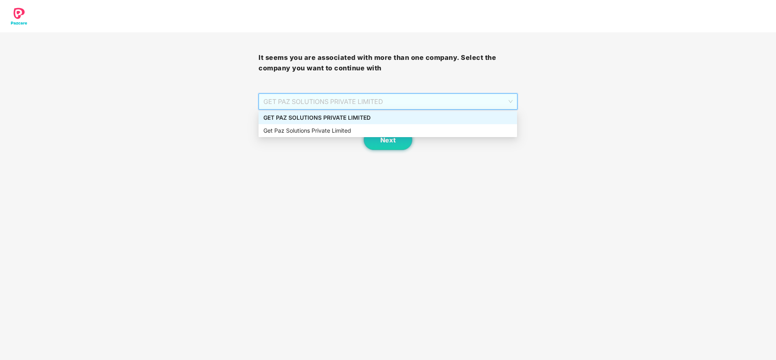
click at [322, 117] on div "GET PAZ SOLUTIONS PRIVATE LIMITED" at bounding box center [387, 117] width 249 height 9
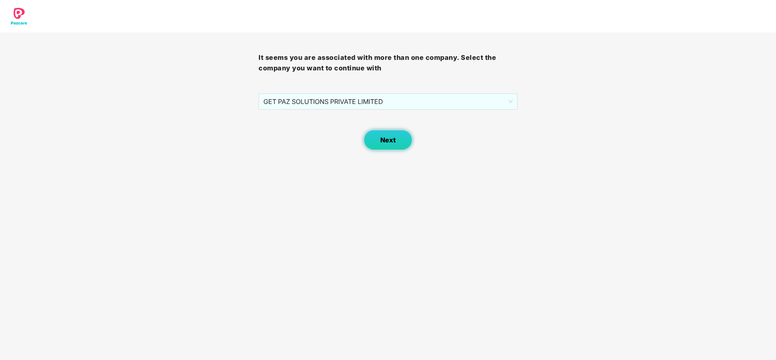
click at [408, 138] on button "Next" at bounding box center [388, 140] width 49 height 20
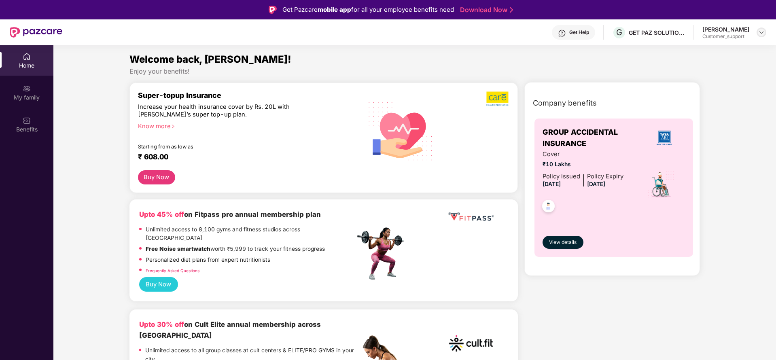
click at [762, 34] on img at bounding box center [761, 32] width 6 height 6
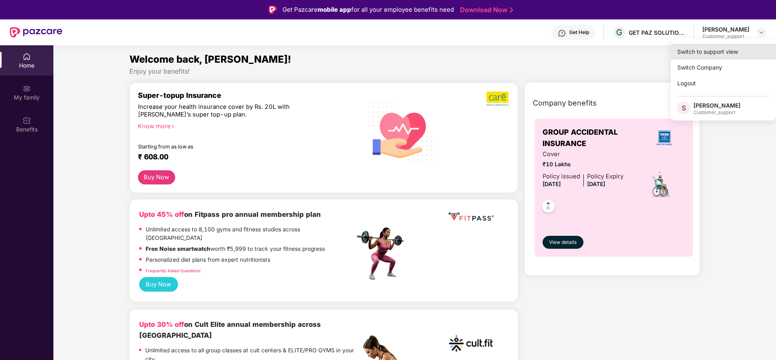
click at [701, 52] on div "Switch to support view" at bounding box center [723, 52] width 105 height 16
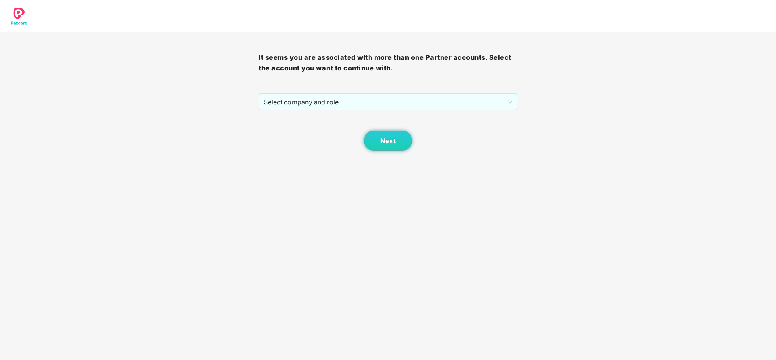
click at [383, 95] on span "Select company and role" at bounding box center [388, 101] width 248 height 15
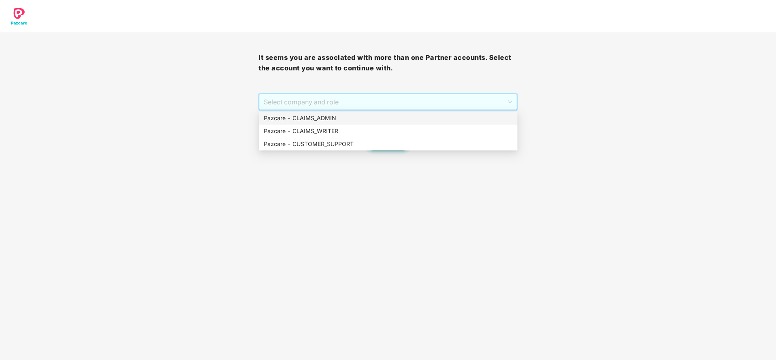
click at [319, 118] on div "Pazcare - CLAIMS_ADMIN" at bounding box center [388, 118] width 249 height 9
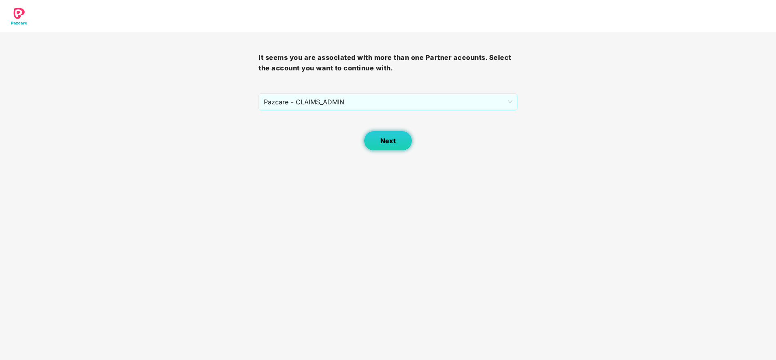
click at [392, 142] on span "Next" at bounding box center [387, 141] width 15 height 8
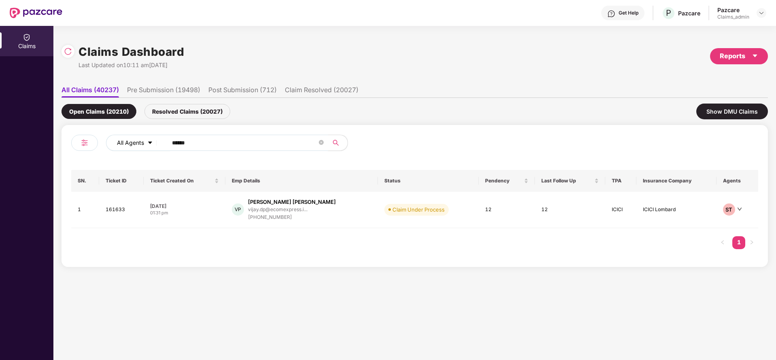
drag, startPoint x: 208, startPoint y: 141, endPoint x: 134, endPoint y: 150, distance: 74.2
click at [134, 150] on div "All Agents ******" at bounding box center [312, 143] width 412 height 16
paste input "text"
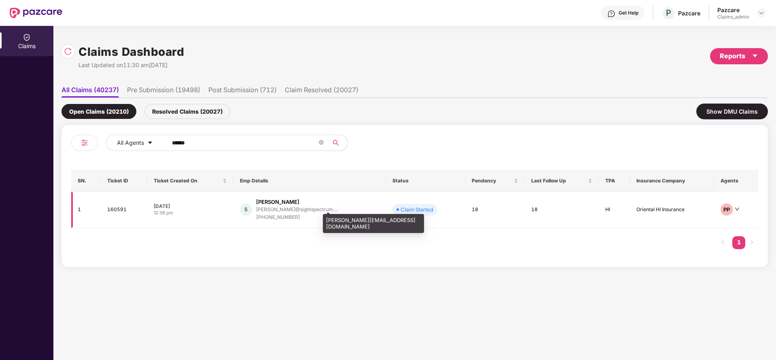
type input "******"
click at [286, 209] on div "sathish@sightspectrum...." at bounding box center [297, 209] width 82 height 5
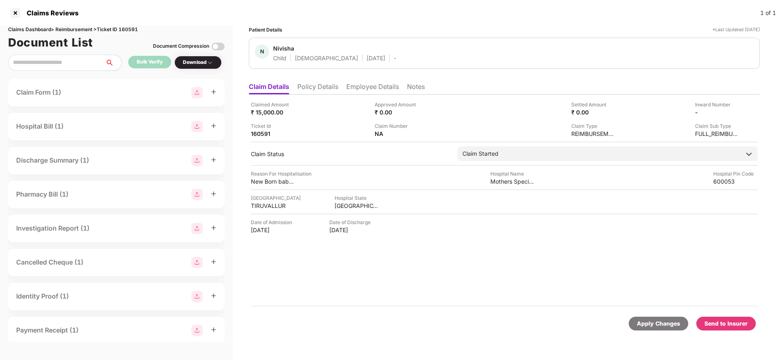
click at [310, 87] on li "Policy Details" at bounding box center [317, 89] width 41 height 12
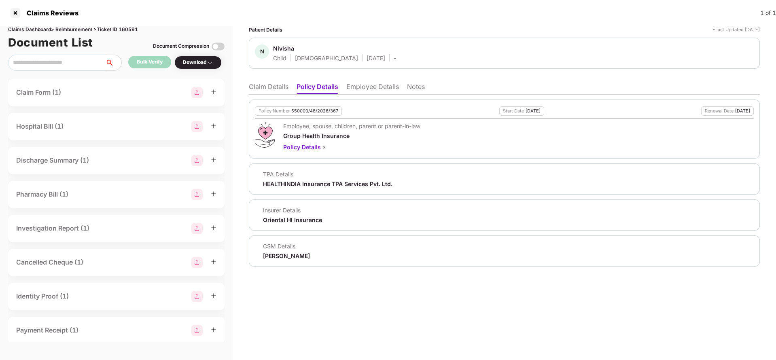
click at [259, 88] on li "Claim Details" at bounding box center [269, 89] width 40 height 12
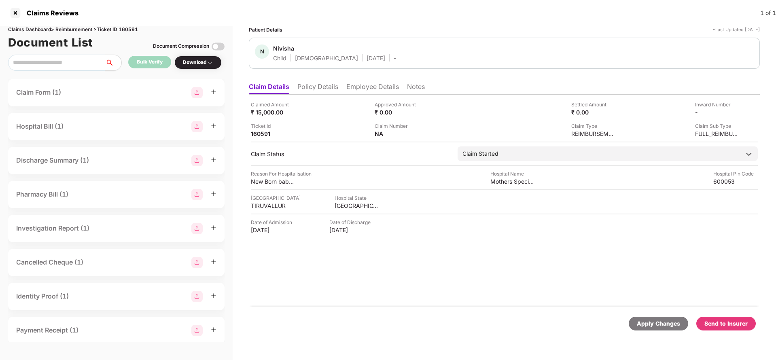
click at [318, 80] on ul "Claim Details Policy Details Employee Details Notes" at bounding box center [504, 86] width 511 height 16
click at [318, 88] on li "Policy Details" at bounding box center [317, 89] width 41 height 12
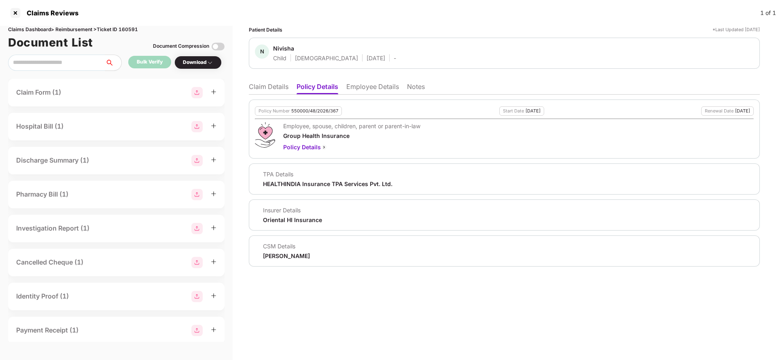
click at [382, 83] on li "Employee Details" at bounding box center [372, 89] width 53 height 12
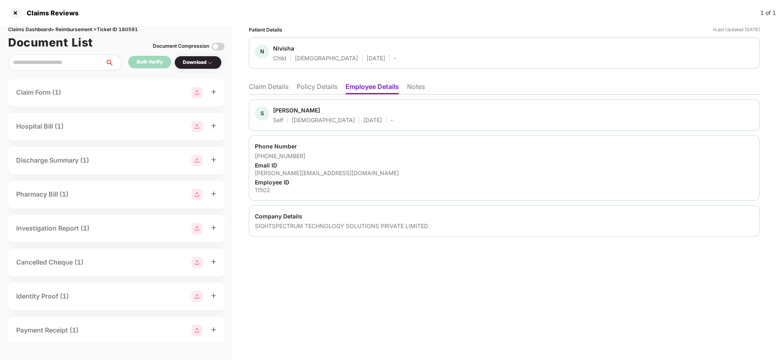
click at [261, 87] on li "Claim Details" at bounding box center [269, 89] width 40 height 12
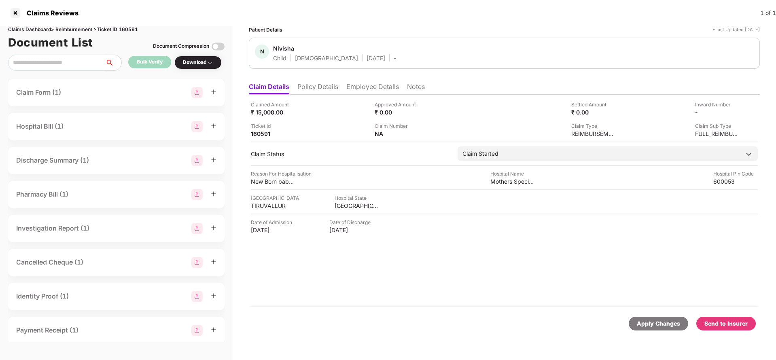
click at [128, 29] on div "Claims Dashboard > Reimbursement > Ticket ID 160591" at bounding box center [116, 30] width 216 height 8
copy div "160591"
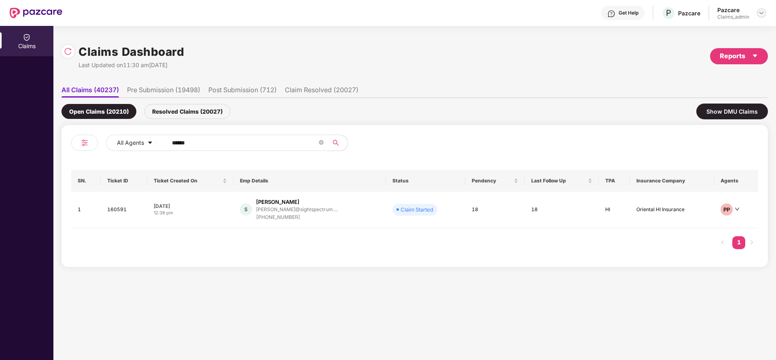
click at [761, 13] on img at bounding box center [761, 13] width 6 height 6
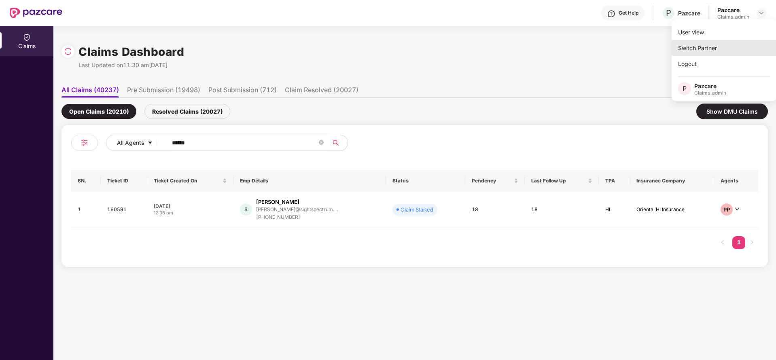
click at [722, 52] on div "Switch Partner" at bounding box center [723, 48] width 105 height 16
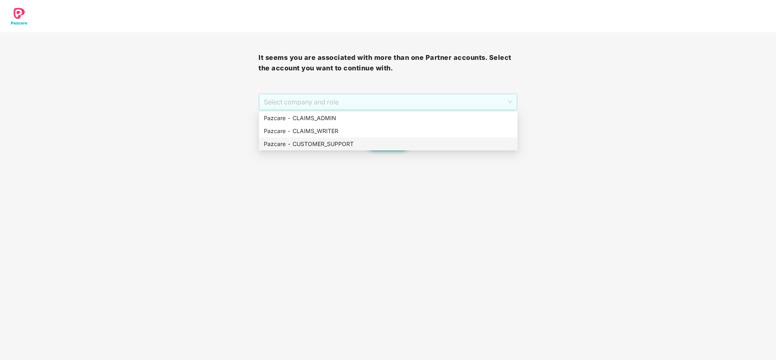
drag, startPoint x: 392, startPoint y: 98, endPoint x: 328, endPoint y: 146, distance: 80.1
click at [328, 146] on body "It seems you are associated with more than one Partner accounts. Select the acc…" at bounding box center [388, 180] width 776 height 360
click at [328, 146] on div "Pazcare - CUSTOMER_SUPPORT" at bounding box center [388, 144] width 249 height 9
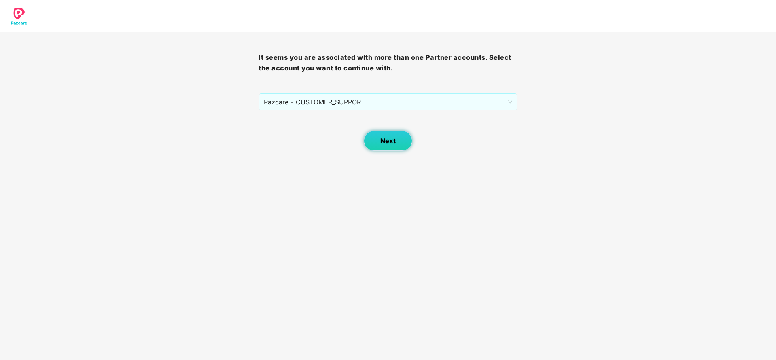
click at [379, 146] on button "Next" at bounding box center [388, 141] width 49 height 20
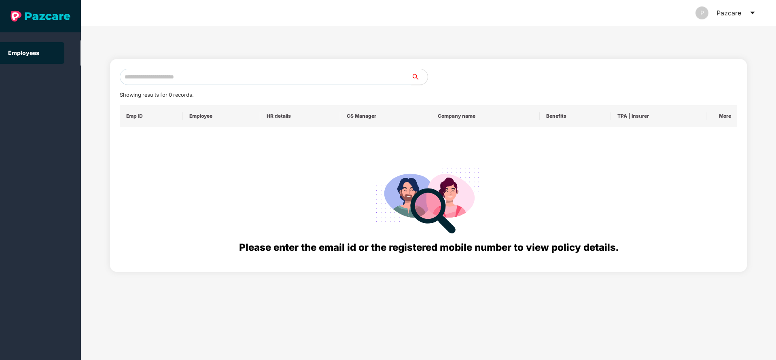
click at [251, 78] on input "text" at bounding box center [266, 77] width 292 height 16
paste input "**********"
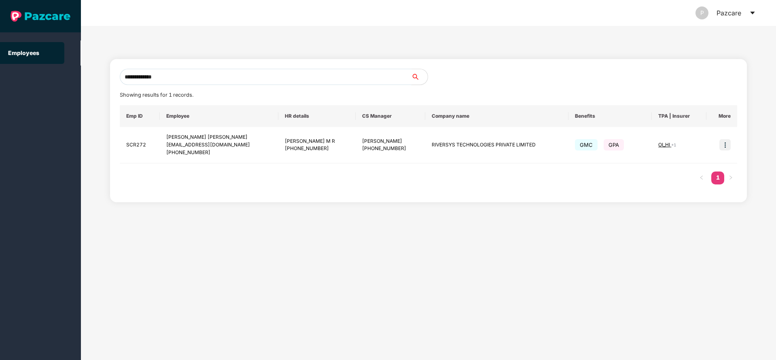
type input "**********"
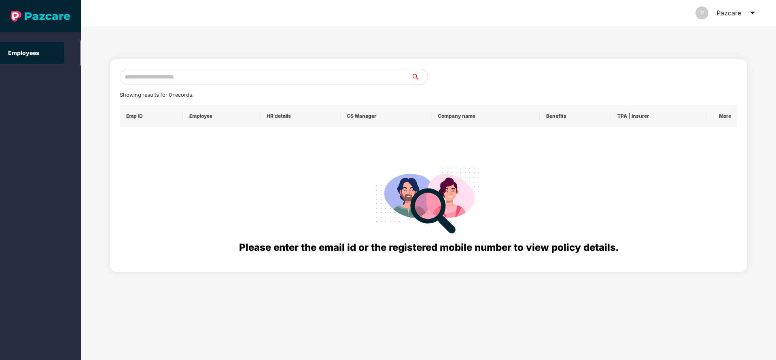
click at [201, 77] on input "text" at bounding box center [266, 77] width 292 height 16
paste input "**********"
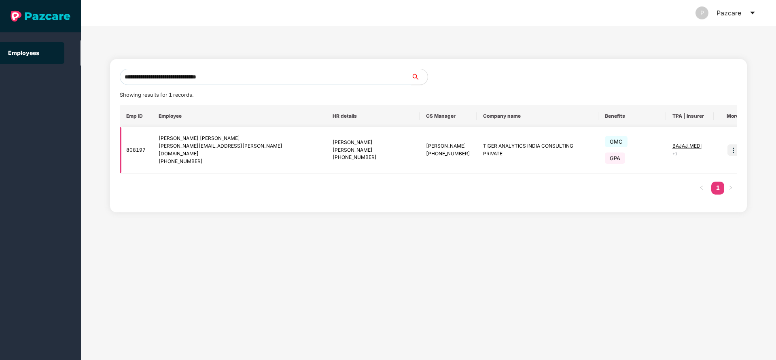
type input "**********"
click at [727, 144] on img at bounding box center [732, 149] width 11 height 11
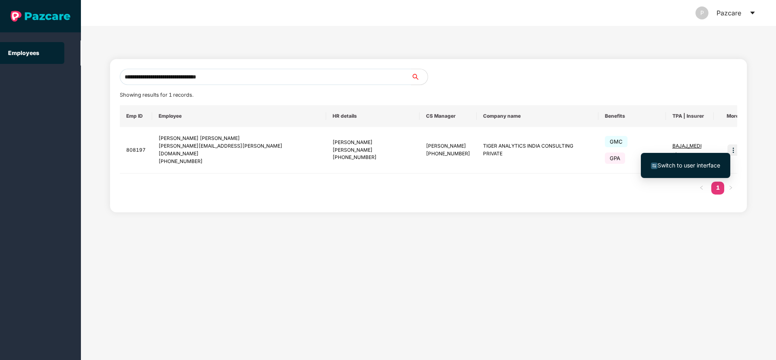
click at [676, 162] on span "Switch to user interface" at bounding box center [688, 165] width 63 height 7
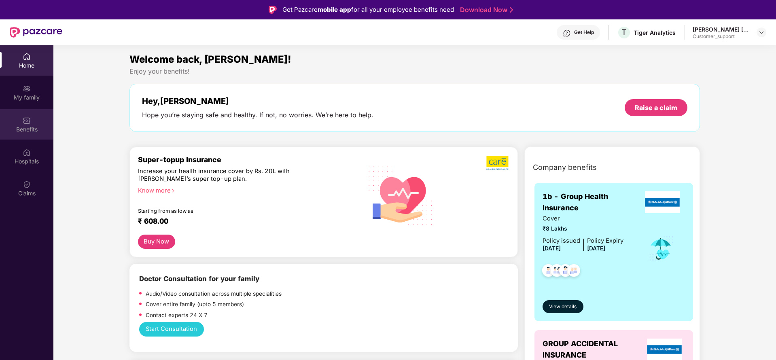
click at [26, 135] on div "Benefits" at bounding box center [26, 124] width 53 height 30
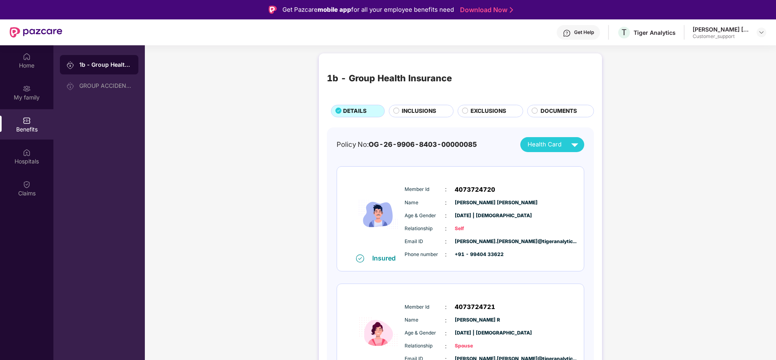
click at [419, 104] on div "1b - Group Health Insurance DETAILS INCLUSIONS EXCLUSIONS DOCUMENTS" at bounding box center [460, 89] width 267 height 56
click at [419, 110] on span "INCLUSIONS" at bounding box center [419, 111] width 34 height 9
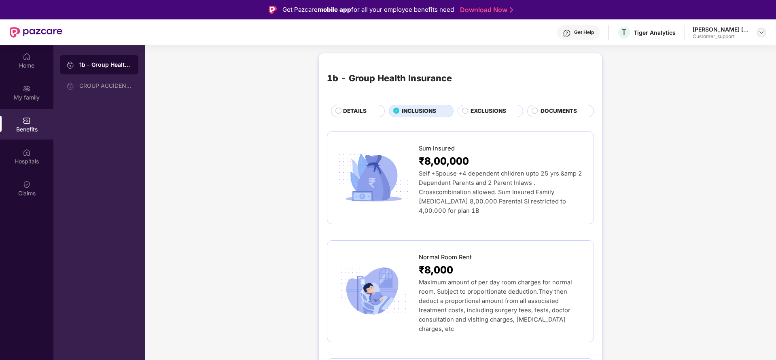
click at [764, 33] on img at bounding box center [761, 32] width 6 height 6
click at [723, 53] on div "Switch to support view" at bounding box center [723, 52] width 105 height 16
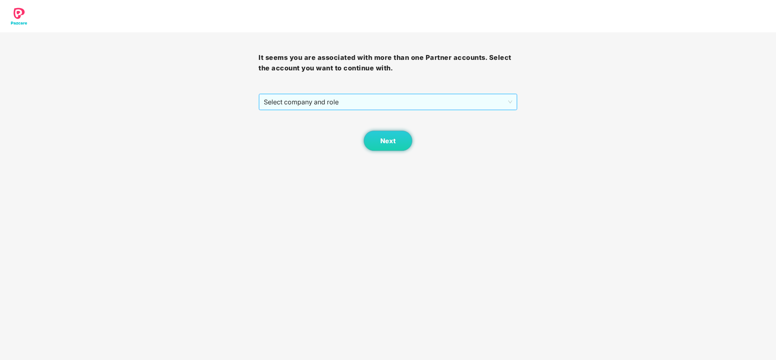
drag, startPoint x: 410, startPoint y: 111, endPoint x: 409, endPoint y: 101, distance: 10.5
click at [409, 101] on div "It seems you are associated with more than one Partner accounts. Select the acc…" at bounding box center [387, 91] width 258 height 119
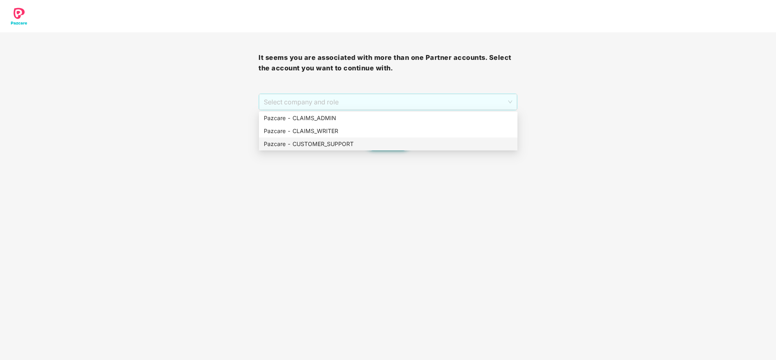
drag, startPoint x: 409, startPoint y: 101, endPoint x: 366, endPoint y: 146, distance: 62.9
click at [366, 146] on body "It seems you are associated with more than one Partner accounts. Select the acc…" at bounding box center [388, 180] width 776 height 360
click at [366, 146] on div "Pazcare - CUSTOMER_SUPPORT" at bounding box center [388, 144] width 249 height 9
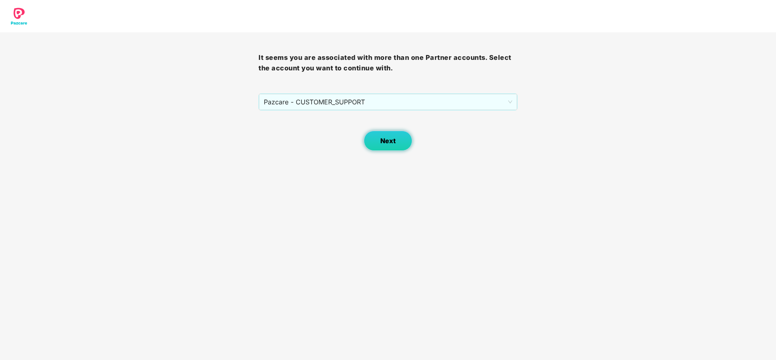
click at [387, 144] on span "Next" at bounding box center [387, 141] width 15 height 8
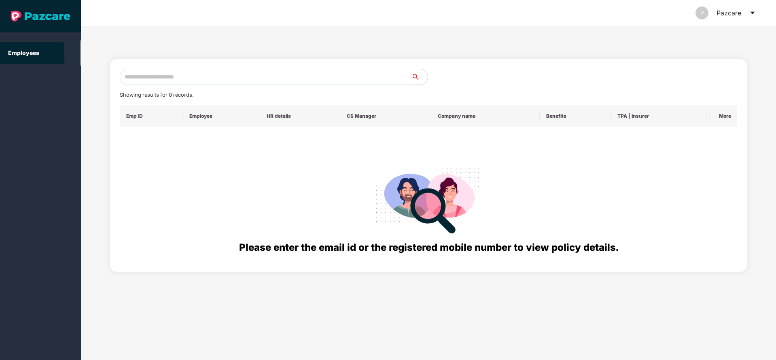
click at [299, 74] on input "text" at bounding box center [266, 77] width 292 height 16
paste input "**********"
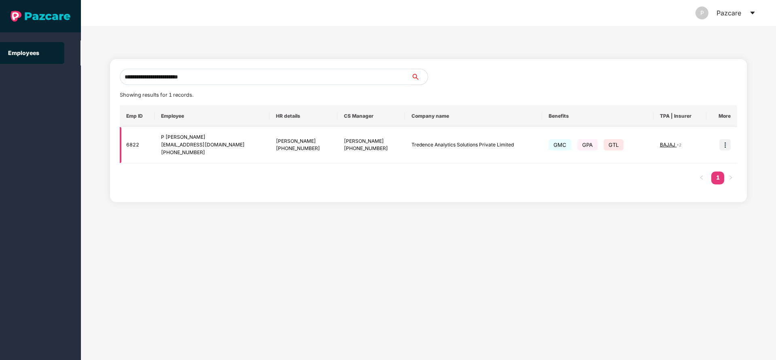
type input "**********"
drag, startPoint x: 320, startPoint y: 142, endPoint x: 394, endPoint y: 140, distance: 74.4
click at [394, 140] on td "Ronak Shashikant Majalkar +917021572524" at bounding box center [371, 145] width 68 height 36
copy div "Ronak Shashikant Majalkar"
drag, startPoint x: 171, startPoint y: 152, endPoint x: 212, endPoint y: 153, distance: 40.9
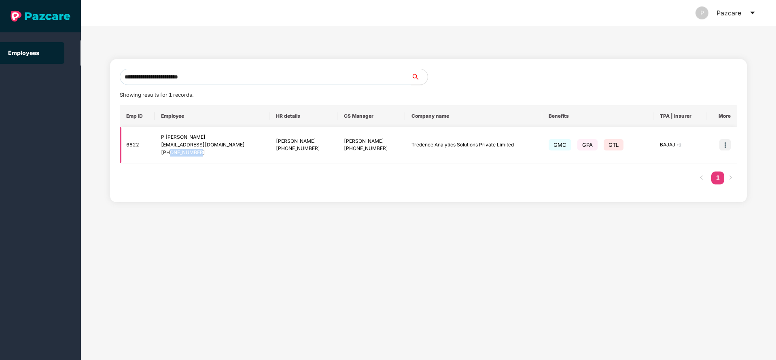
click at [212, 153] on div "+919986212838" at bounding box center [212, 153] width 102 height 8
copy div "9986212838"
drag, startPoint x: 206, startPoint y: 75, endPoint x: 93, endPoint y: 81, distance: 113.4
click at [93, 81] on div "**********" at bounding box center [428, 193] width 695 height 334
paste input "text"
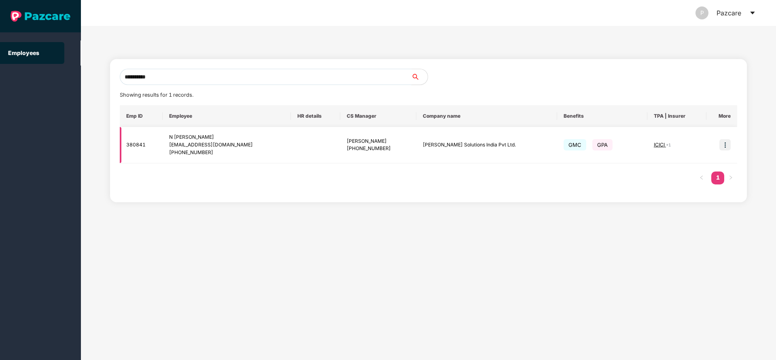
type input "**********"
click at [727, 141] on img at bounding box center [724, 144] width 11 height 11
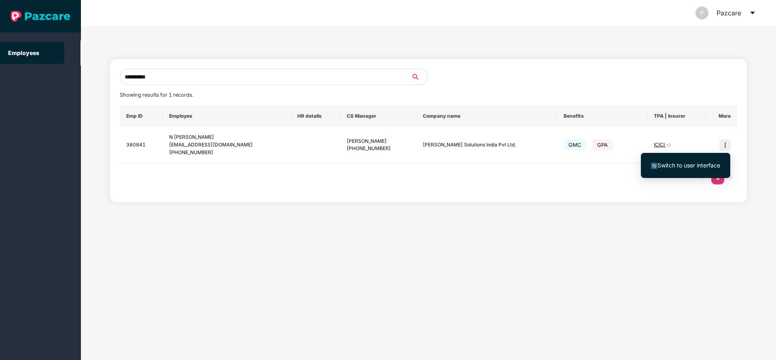
click at [659, 171] on li "Switch to user interface" at bounding box center [685, 165] width 89 height 17
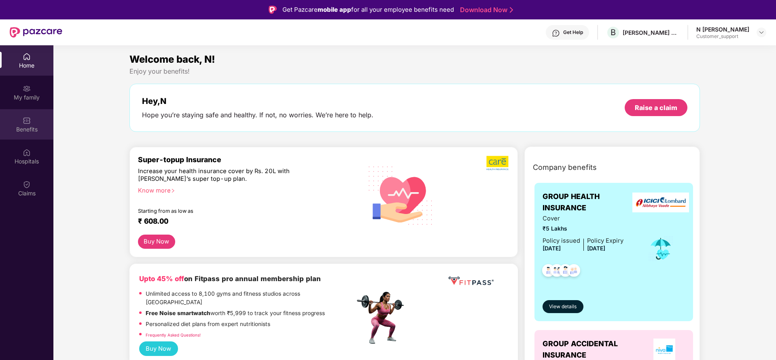
click at [25, 117] on img at bounding box center [27, 120] width 8 height 8
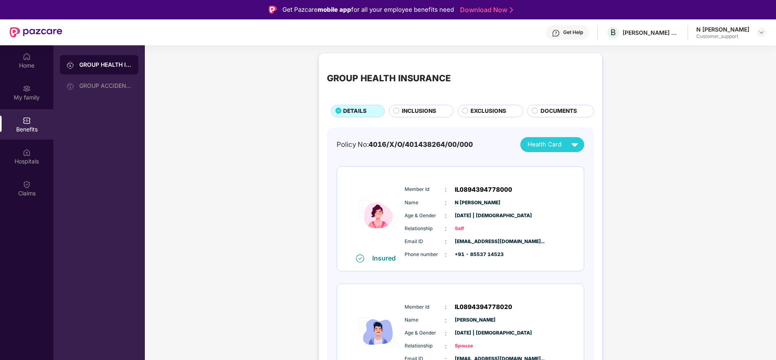
click at [415, 117] on div "INCLUSIONS" at bounding box center [421, 111] width 65 height 13
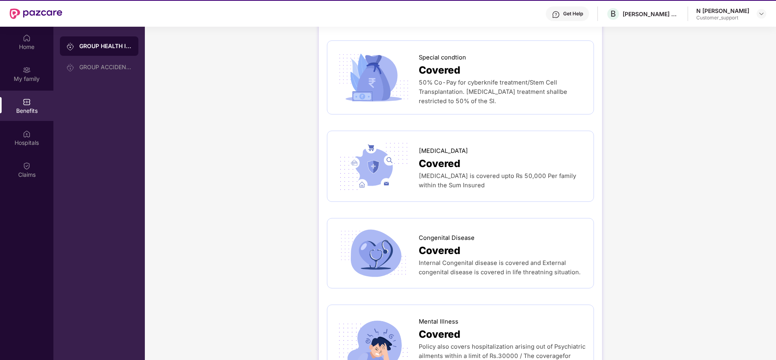
scroll to position [45, 0]
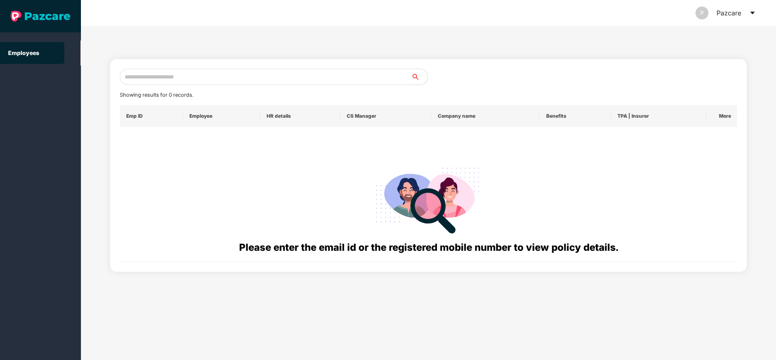
click at [204, 81] on input "text" at bounding box center [266, 77] width 292 height 16
paste input "**********"
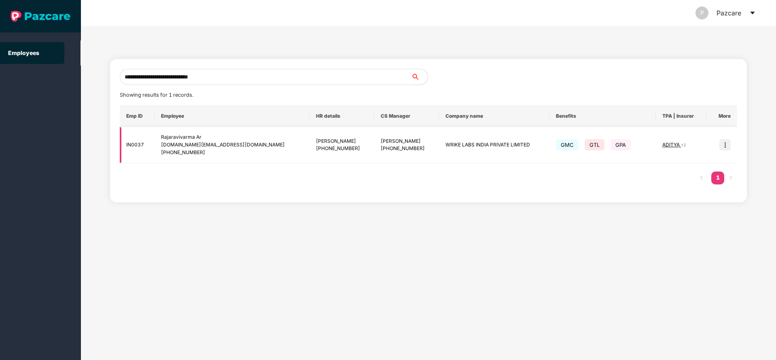
type input "**********"
click at [724, 146] on img at bounding box center [724, 144] width 11 height 11
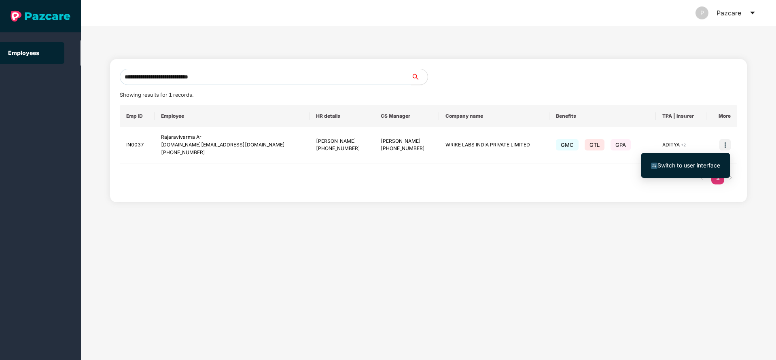
click at [664, 169] on span "Switch to user interface" at bounding box center [685, 165] width 69 height 9
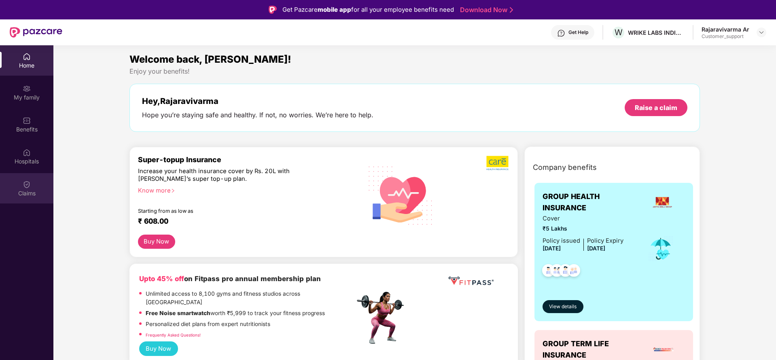
click at [41, 176] on div "Claims" at bounding box center [26, 188] width 53 height 30
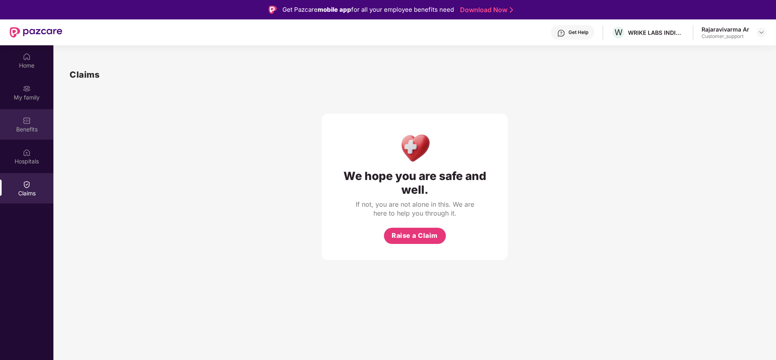
click at [32, 133] on div "Benefits" at bounding box center [26, 124] width 53 height 30
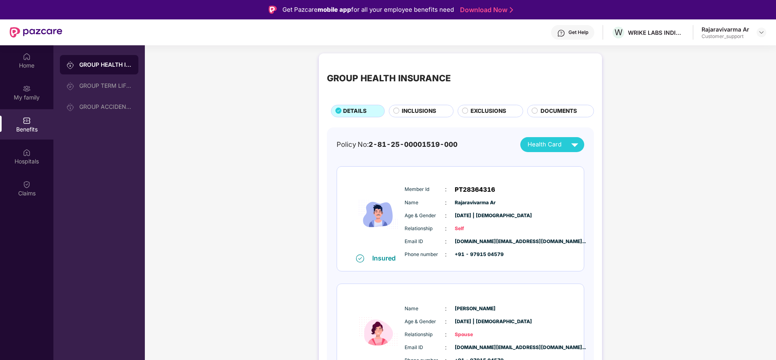
click at [492, 108] on span "EXCLUSIONS" at bounding box center [488, 111] width 36 height 9
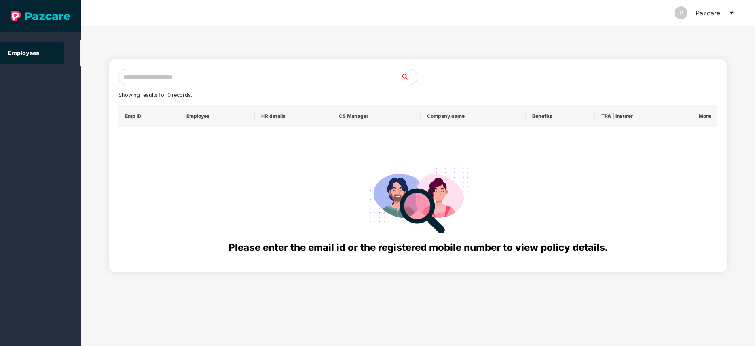
drag, startPoint x: 725, startPoint y: 13, endPoint x: 733, endPoint y: 13, distance: 7.7
click at [733, 13] on div "P Pazcare" at bounding box center [705, 13] width 60 height 26
click at [733, 13] on icon "caret-down" at bounding box center [731, 13] width 4 height 3
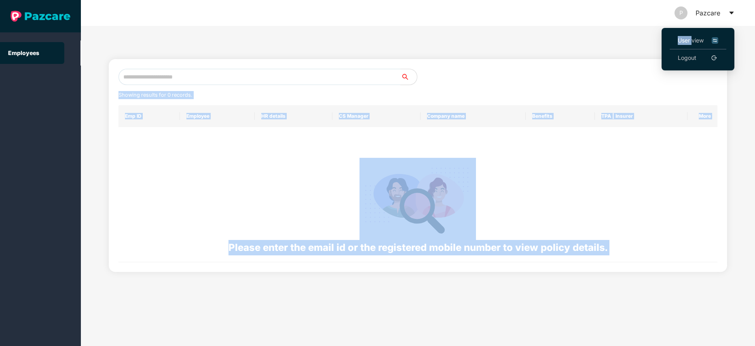
drag, startPoint x: 693, startPoint y: 35, endPoint x: 440, endPoint y: 42, distance: 253.7
click at [440, 42] on body "Employees P Pazcare Showing results for 0 records. Emp ID Employee HR details C…" at bounding box center [377, 173] width 755 height 346
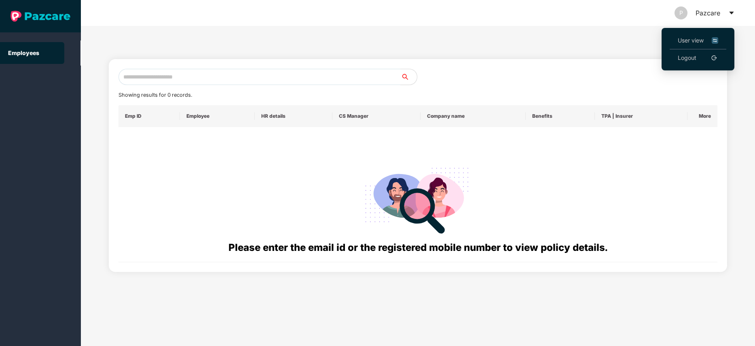
click at [734, 12] on icon "caret-down" at bounding box center [732, 13] width 6 height 6
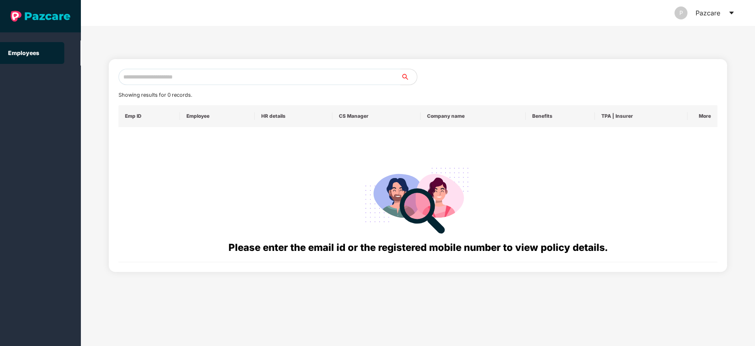
click at [733, 15] on icon "caret-down" at bounding box center [732, 13] width 6 height 6
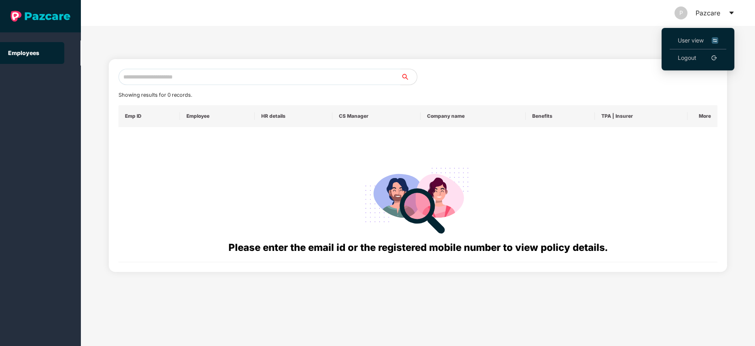
click at [682, 40] on span "User view" at bounding box center [698, 40] width 40 height 9
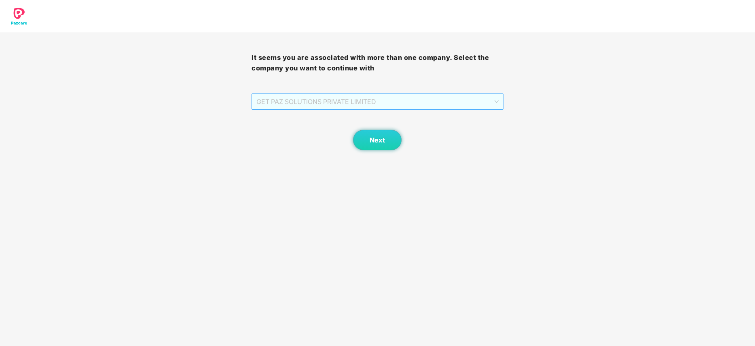
click at [311, 97] on span "GET PAZ SOLUTIONS PRIVATE LIMITED" at bounding box center [377, 101] width 242 height 15
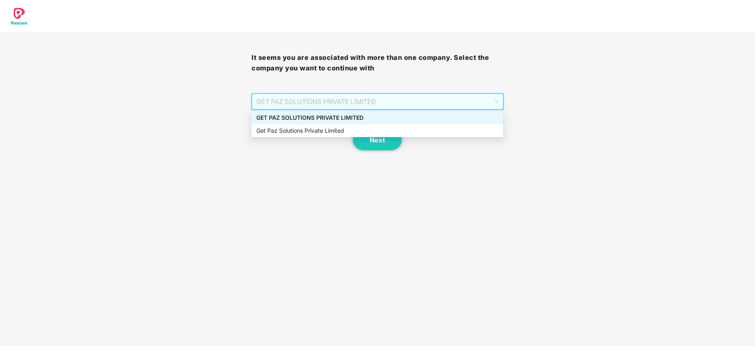
click at [298, 116] on div "GET PAZ SOLUTIONS PRIVATE LIMITED" at bounding box center [377, 117] width 242 height 9
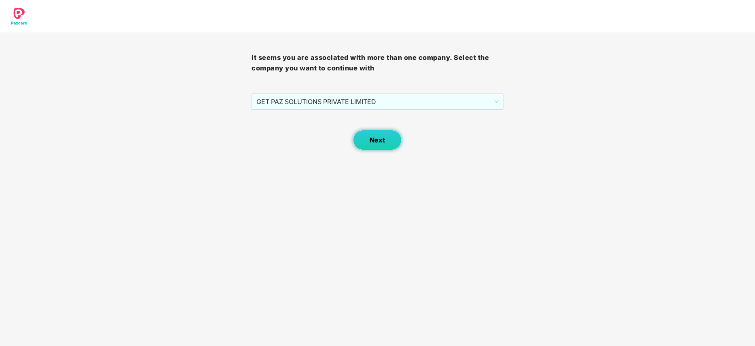
click at [376, 141] on span "Next" at bounding box center [377, 140] width 15 height 8
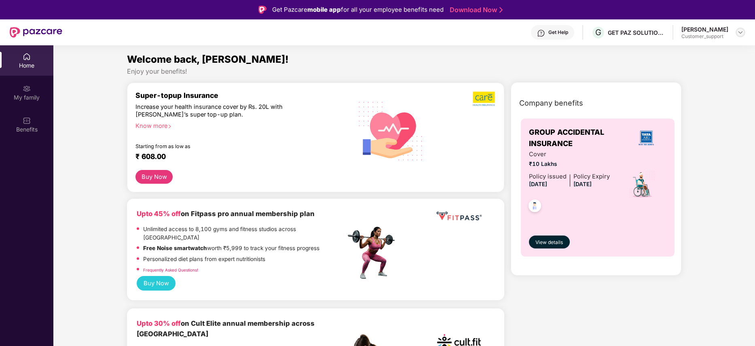
click at [738, 32] on img at bounding box center [740, 32] width 6 height 6
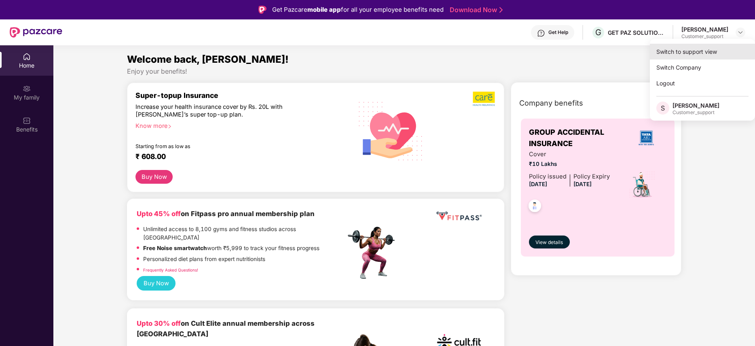
click at [679, 48] on div "Switch to support view" at bounding box center [702, 52] width 105 height 16
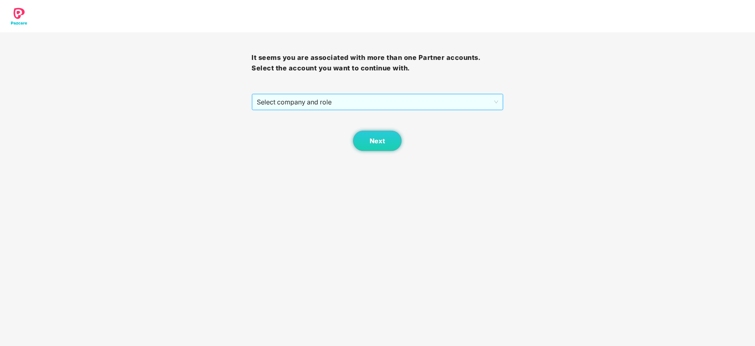
click at [363, 95] on span "Select company and role" at bounding box center [377, 101] width 241 height 15
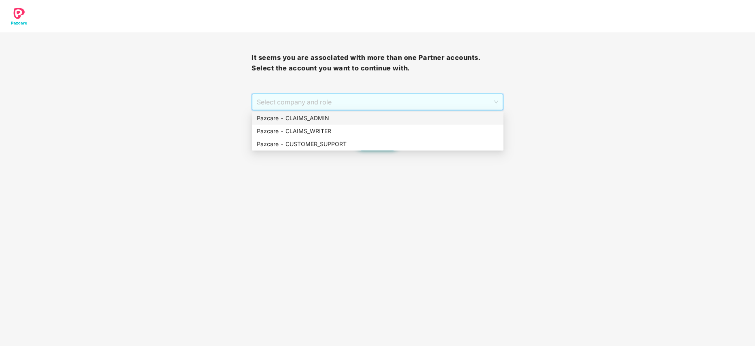
click at [293, 116] on div "Pazcare - CLAIMS_ADMIN" at bounding box center [378, 118] width 242 height 9
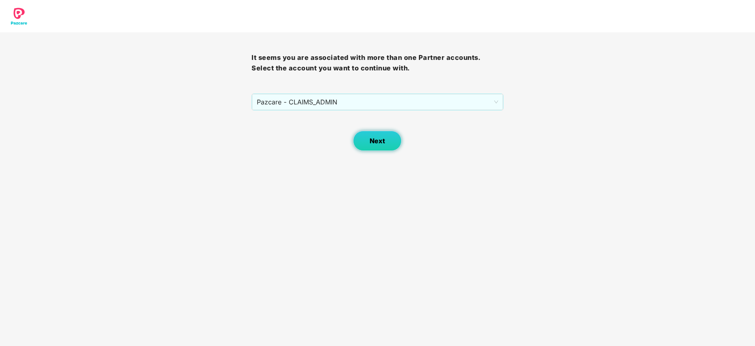
click at [385, 139] on span "Next" at bounding box center [377, 141] width 15 height 8
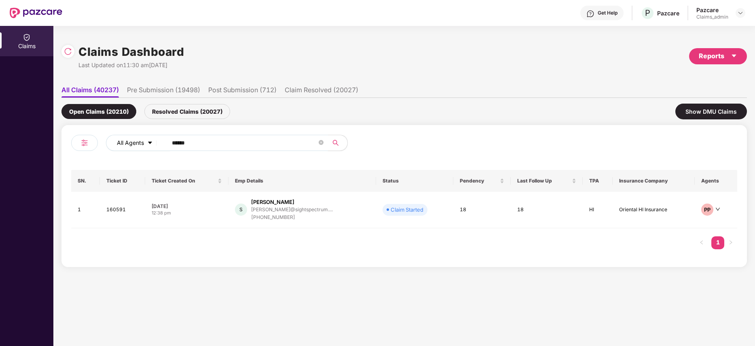
drag, startPoint x: 203, startPoint y: 146, endPoint x: 143, endPoint y: 143, distance: 59.9
click at [143, 143] on div "All Agents ******" at bounding box center [306, 143] width 400 height 16
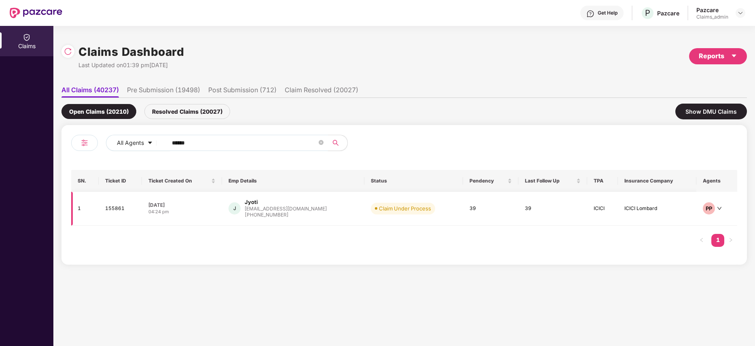
type input "******"
click at [273, 212] on div "[PHONE_NUMBER]" at bounding box center [286, 215] width 82 height 8
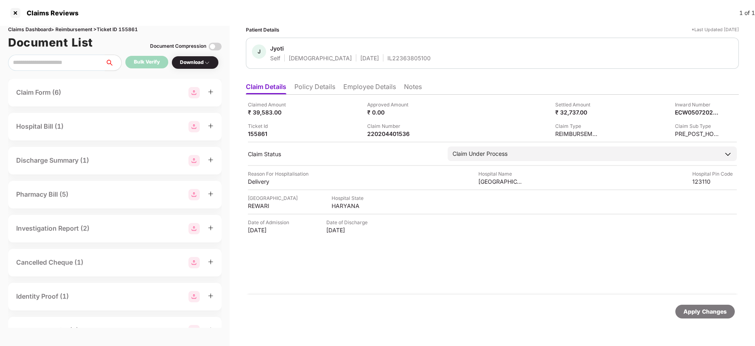
click at [133, 28] on div "Claims Dashboard > Reimbursement > Ticket ID 155861" at bounding box center [115, 30] width 214 height 8
copy div "155861"
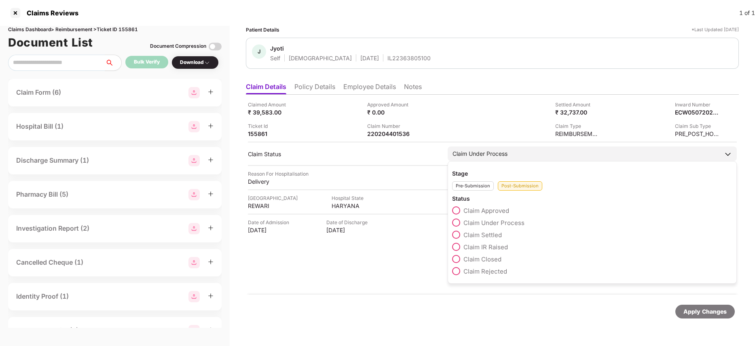
click at [454, 212] on span at bounding box center [456, 210] width 8 height 8
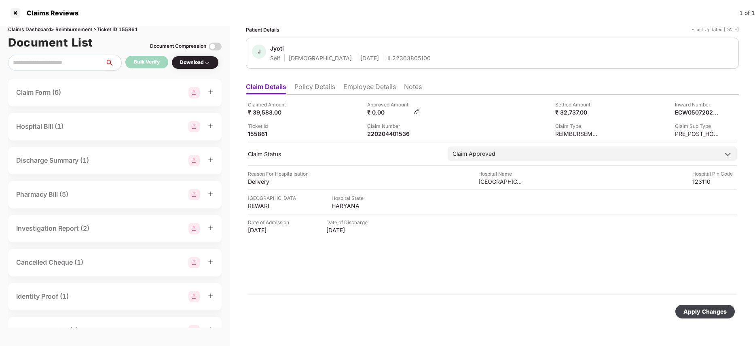
click at [418, 112] on img at bounding box center [417, 111] width 6 height 6
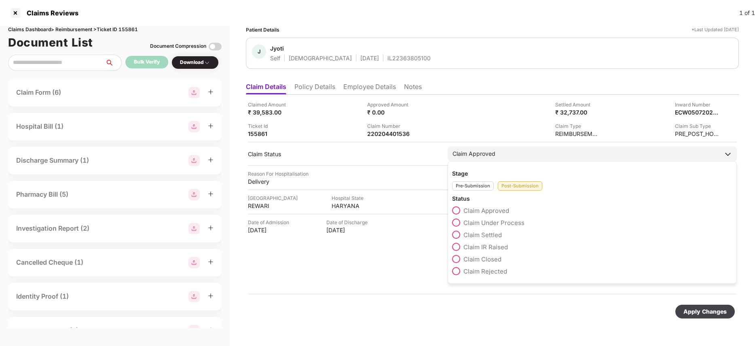
click at [457, 237] on span at bounding box center [456, 235] width 8 height 8
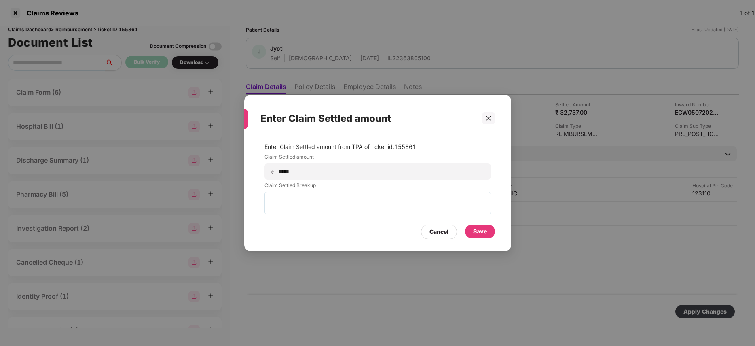
click at [477, 229] on div "Save" at bounding box center [480, 231] width 14 height 9
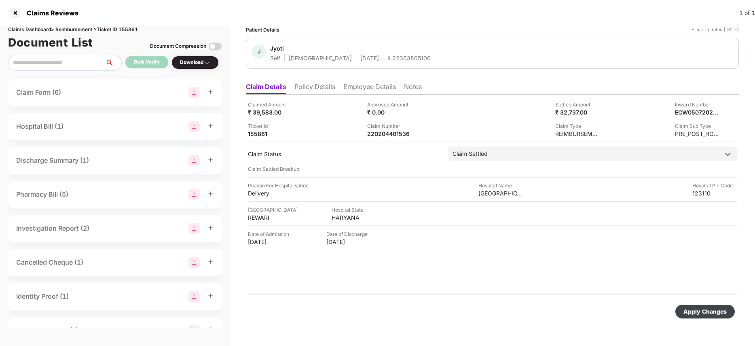
click at [709, 309] on div "Apply Changes" at bounding box center [705, 311] width 43 height 9
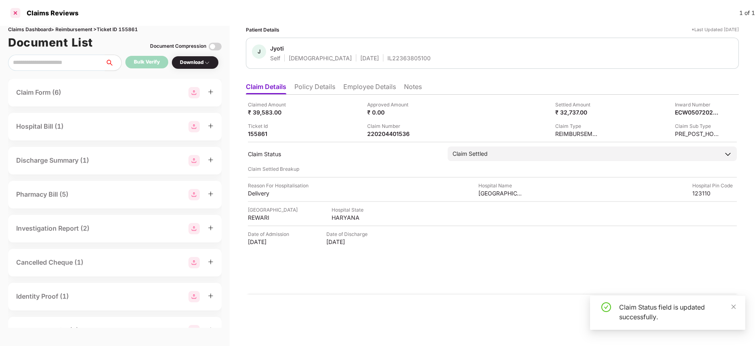
click at [15, 14] on div at bounding box center [15, 12] width 13 height 13
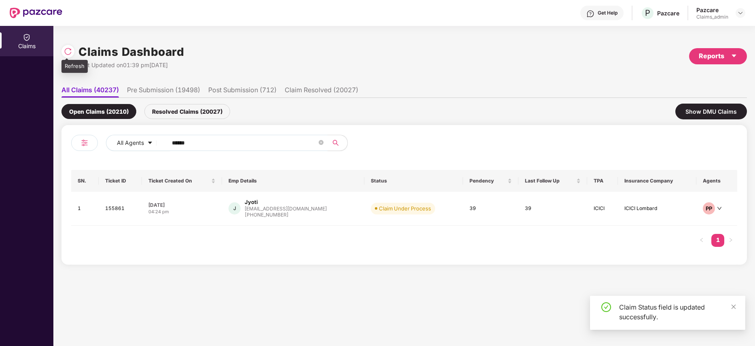
click at [68, 51] on img at bounding box center [68, 51] width 8 height 8
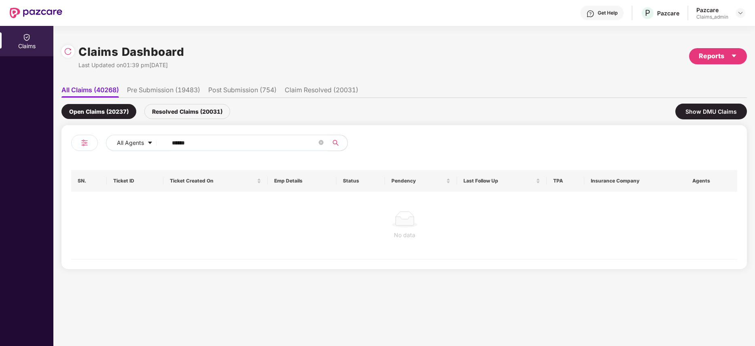
click at [189, 114] on div "Resolved Claims (20031)" at bounding box center [187, 111] width 86 height 15
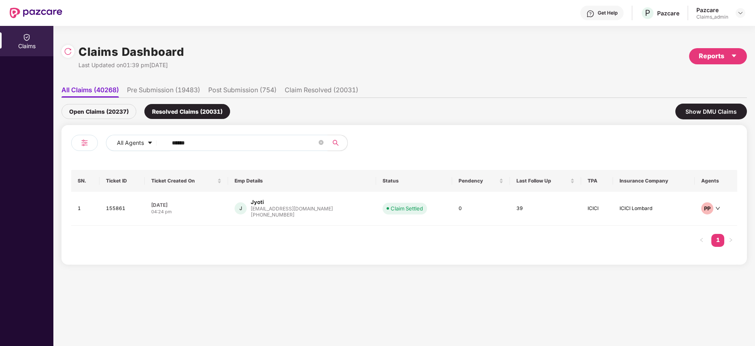
click at [116, 112] on div "Open Claims (20237)" at bounding box center [98, 111] width 75 height 15
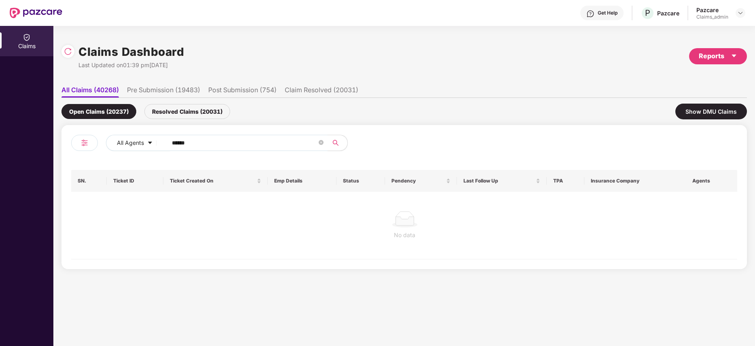
click at [184, 112] on div "Resolved Claims (20031)" at bounding box center [187, 111] width 86 height 15
